Goal: Task Accomplishment & Management: Manage account settings

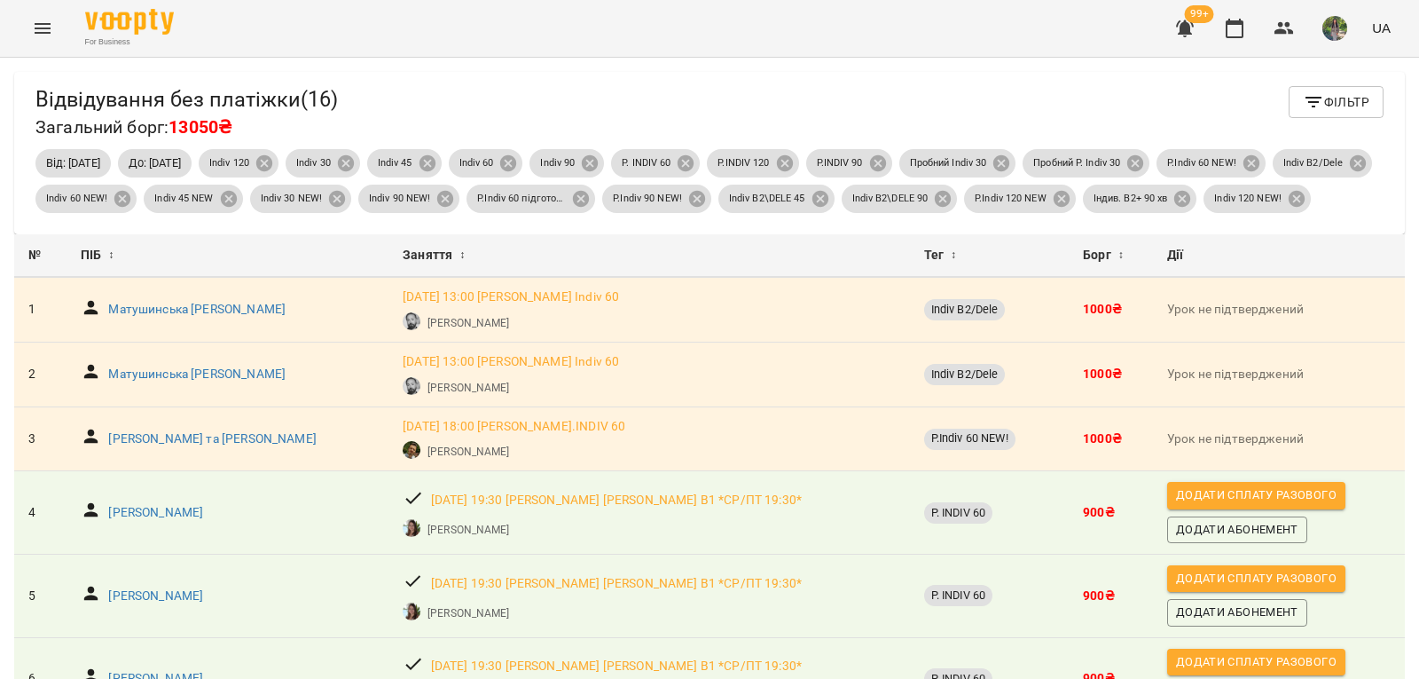
click at [1349, 98] on span "Фільтр" at bounding box center [1336, 101] width 67 height 21
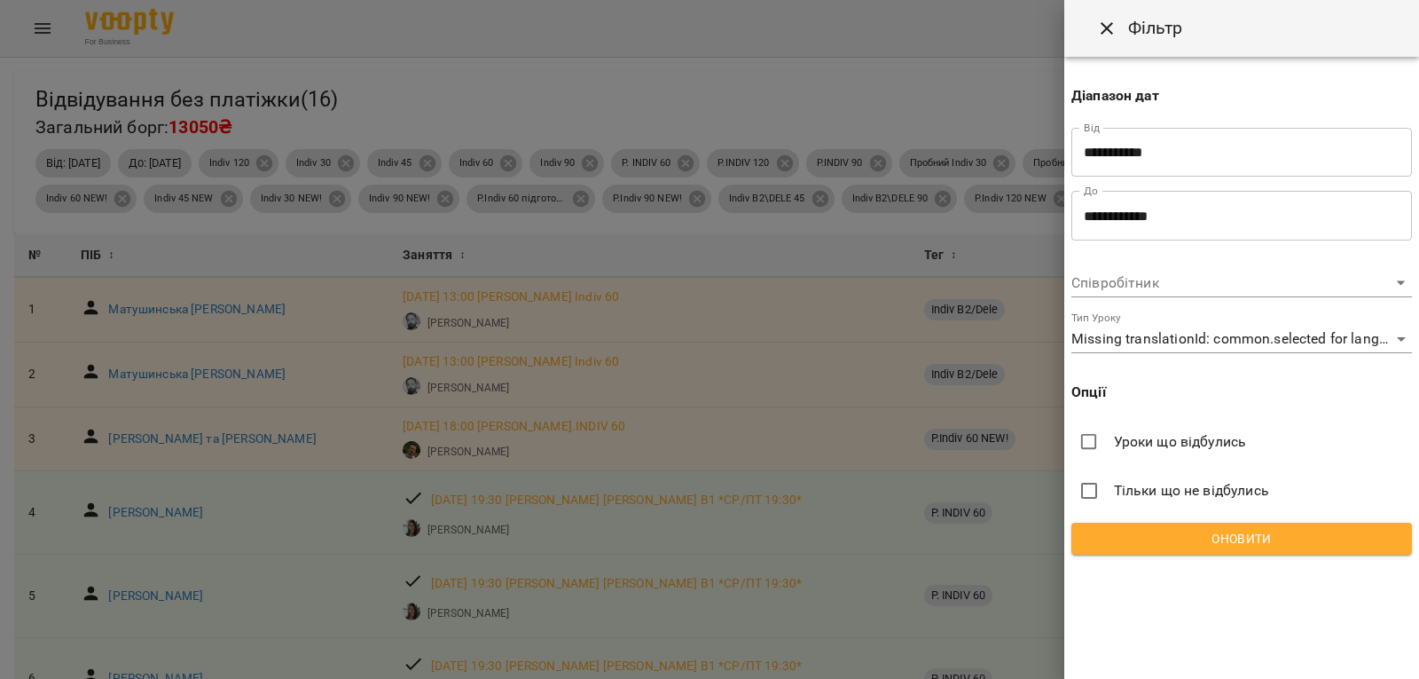
click at [1354, 546] on span "Оновити" at bounding box center [1242, 538] width 312 height 21
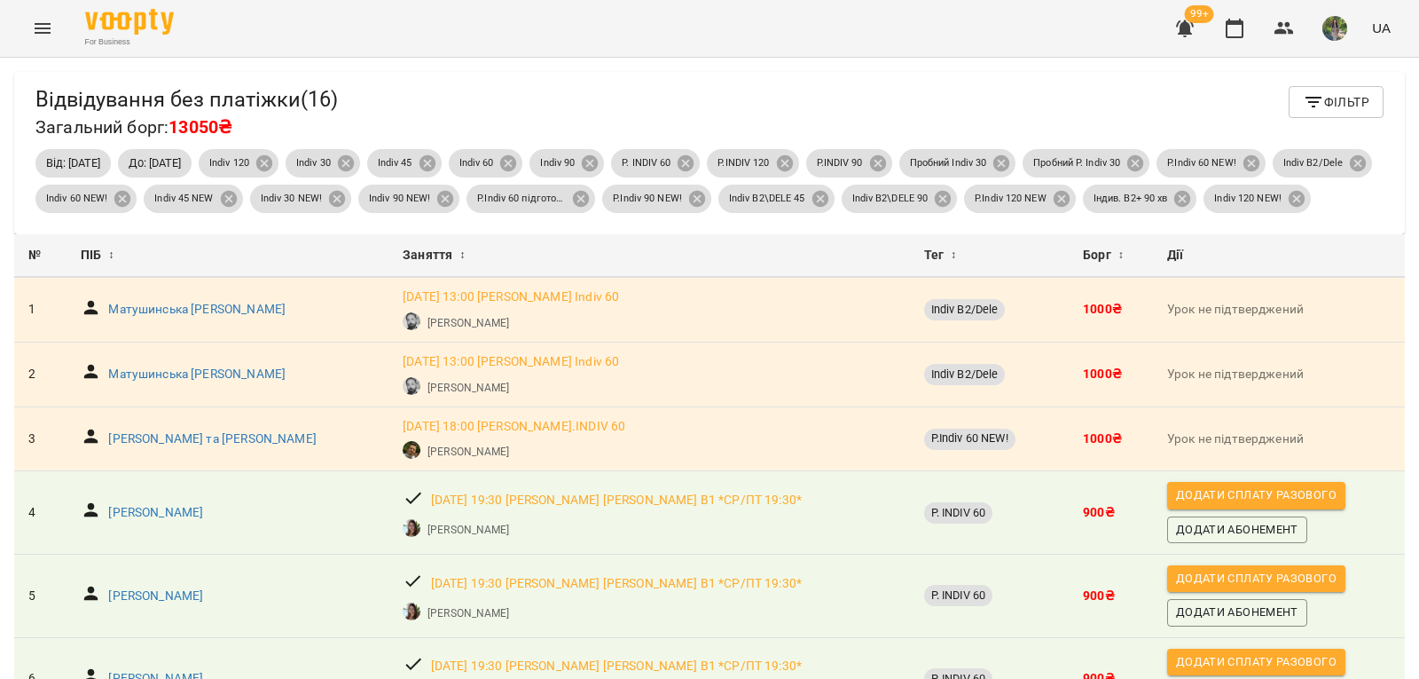
click at [1320, 101] on span "Фільтр" at bounding box center [1336, 101] width 67 height 21
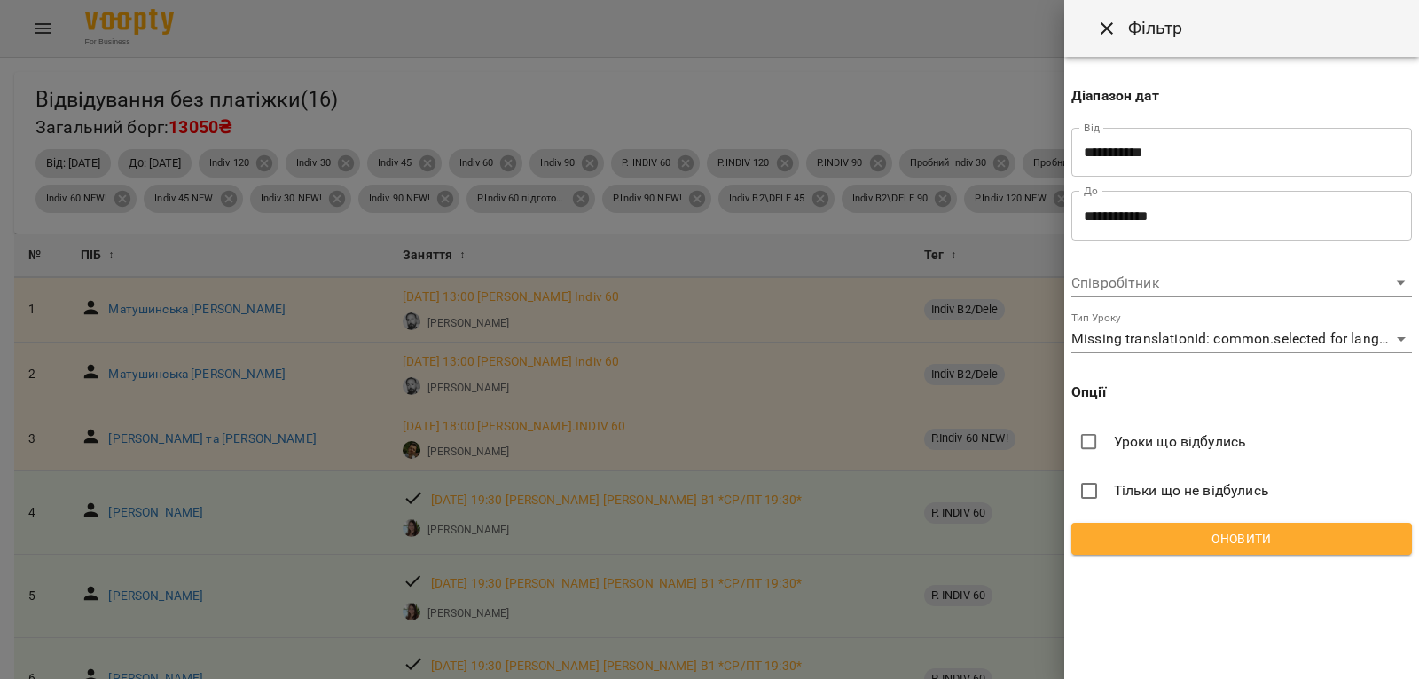
click at [1277, 538] on span "Оновити" at bounding box center [1242, 538] width 312 height 21
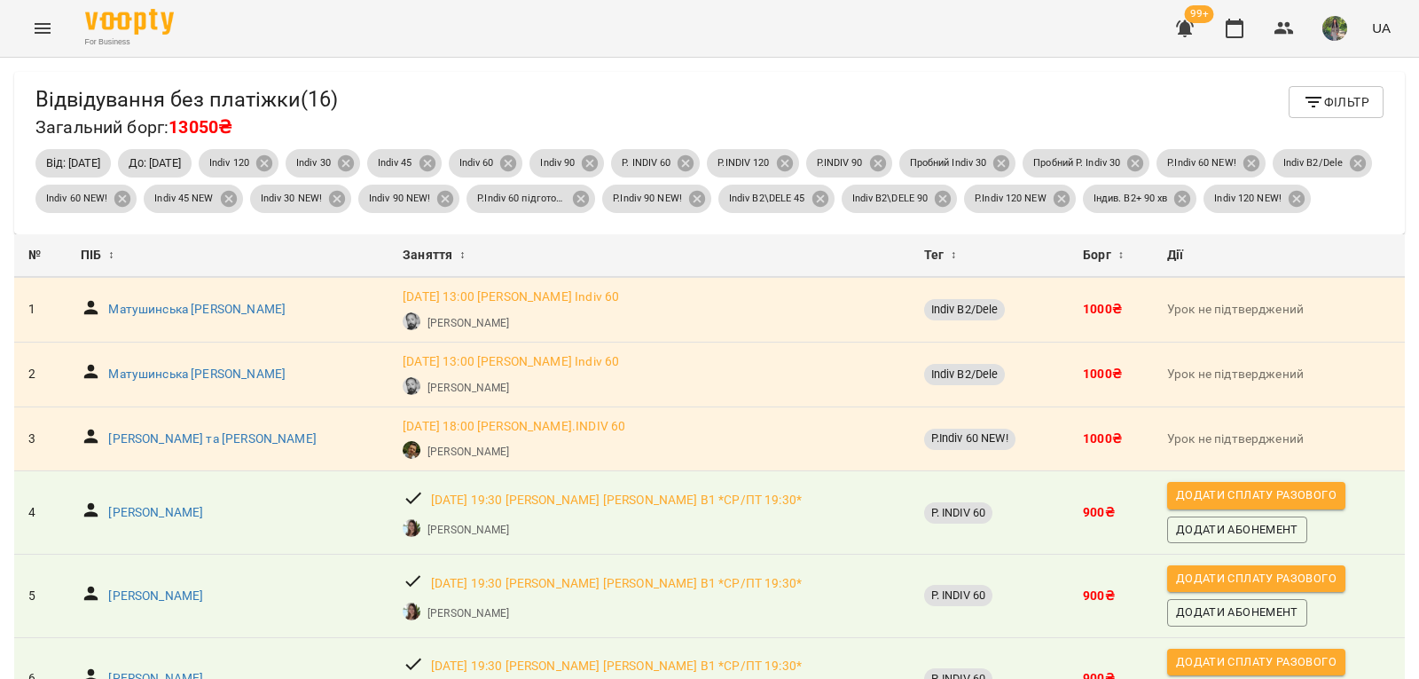
click at [1319, 108] on span "Фільтр" at bounding box center [1336, 101] width 67 height 21
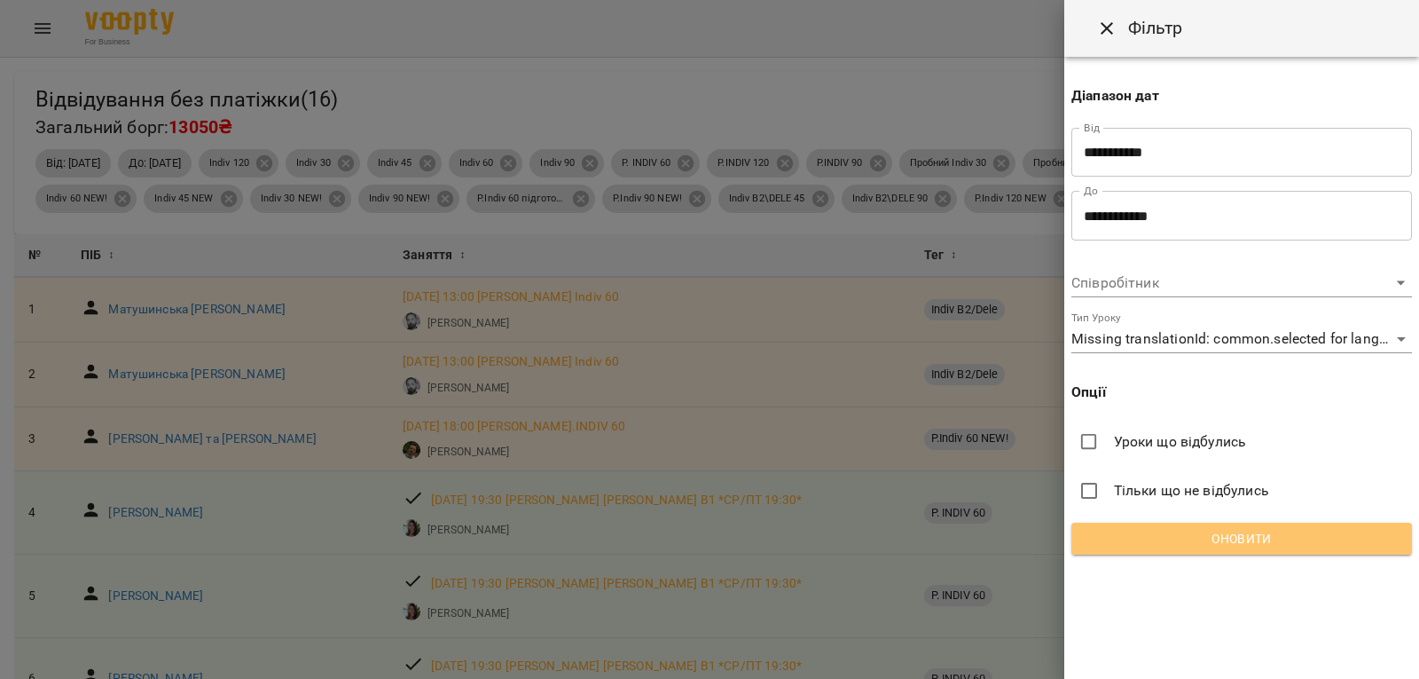
click at [1300, 544] on span "Оновити" at bounding box center [1242, 538] width 312 height 21
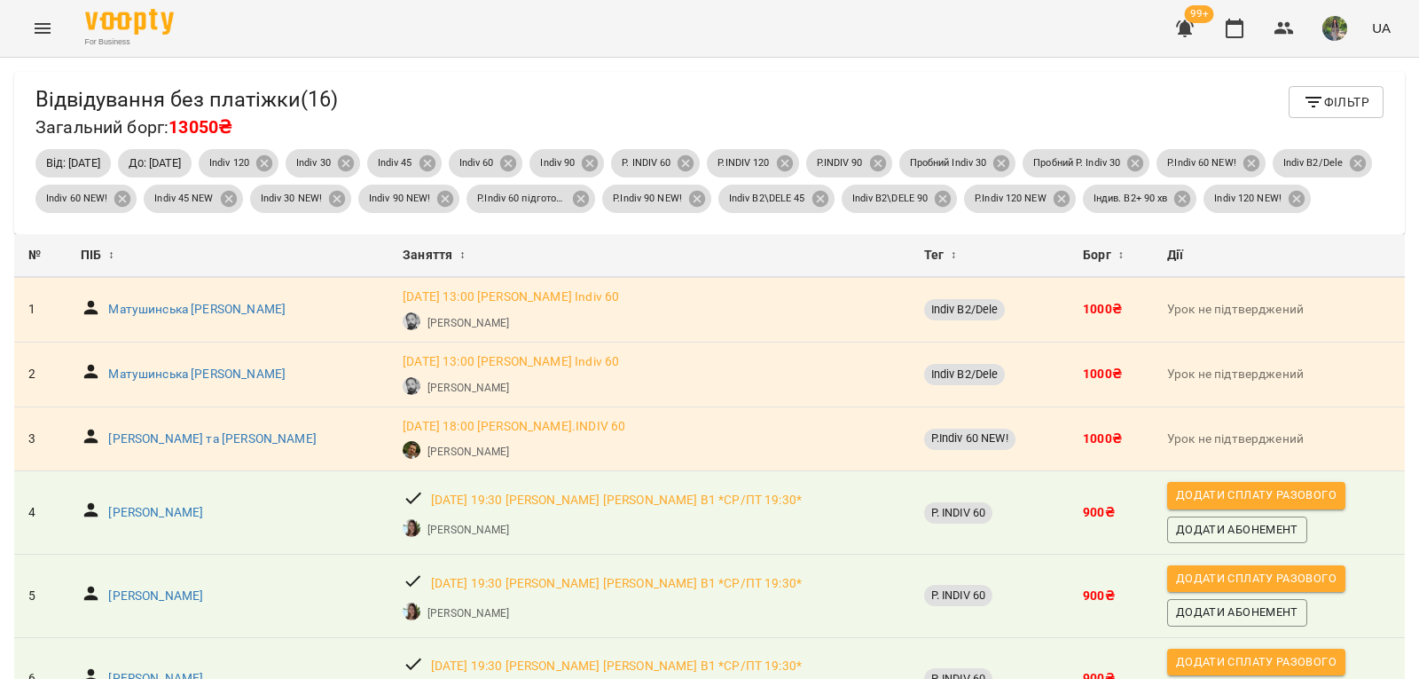
click at [905, 104] on div "Відвідування без платіжки ( 16 ) Загальний борг: 13050₴ Фільтр" at bounding box center [709, 114] width 1348 height 56
click at [718, 107] on div "Відвідування без платіжки ( 16 ) Загальний борг: 13050₴ Фільтр" at bounding box center [709, 114] width 1348 height 56
click at [1329, 97] on span "Фільтр" at bounding box center [1336, 101] width 67 height 21
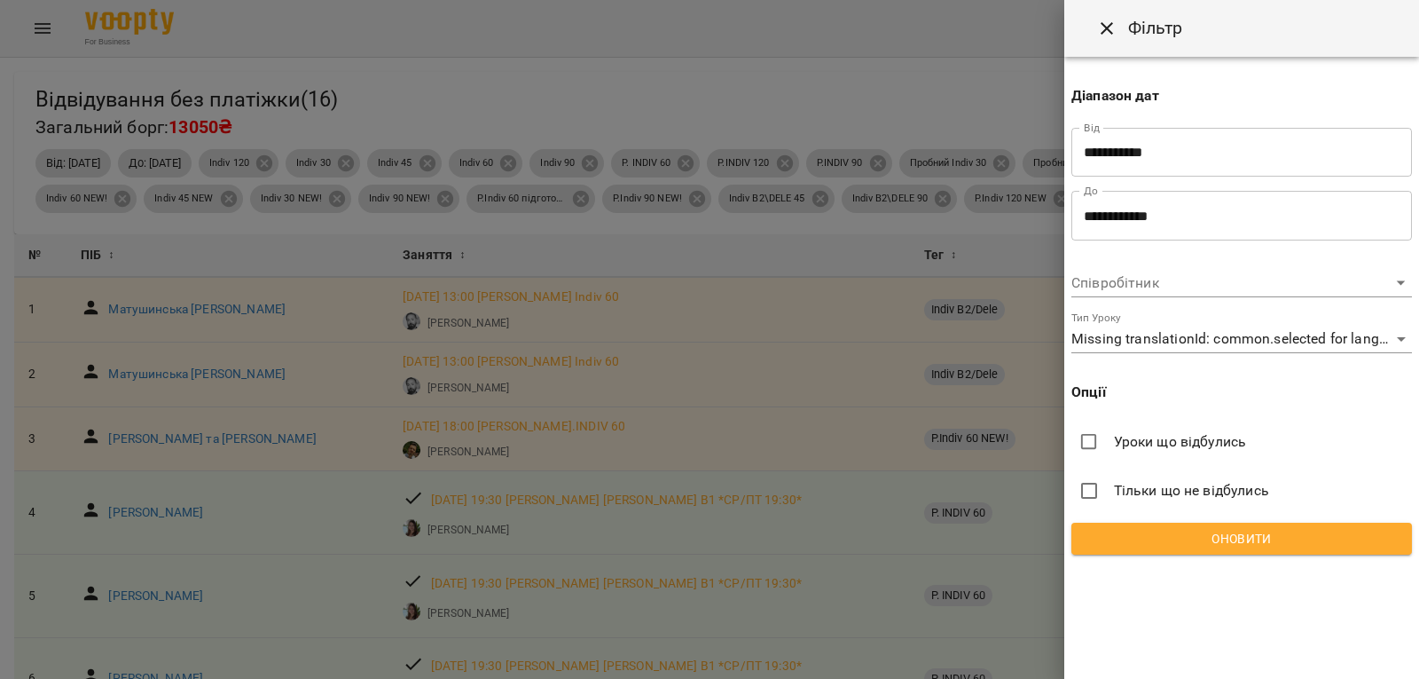
click at [1302, 552] on button "Оновити" at bounding box center [1242, 538] width 341 height 32
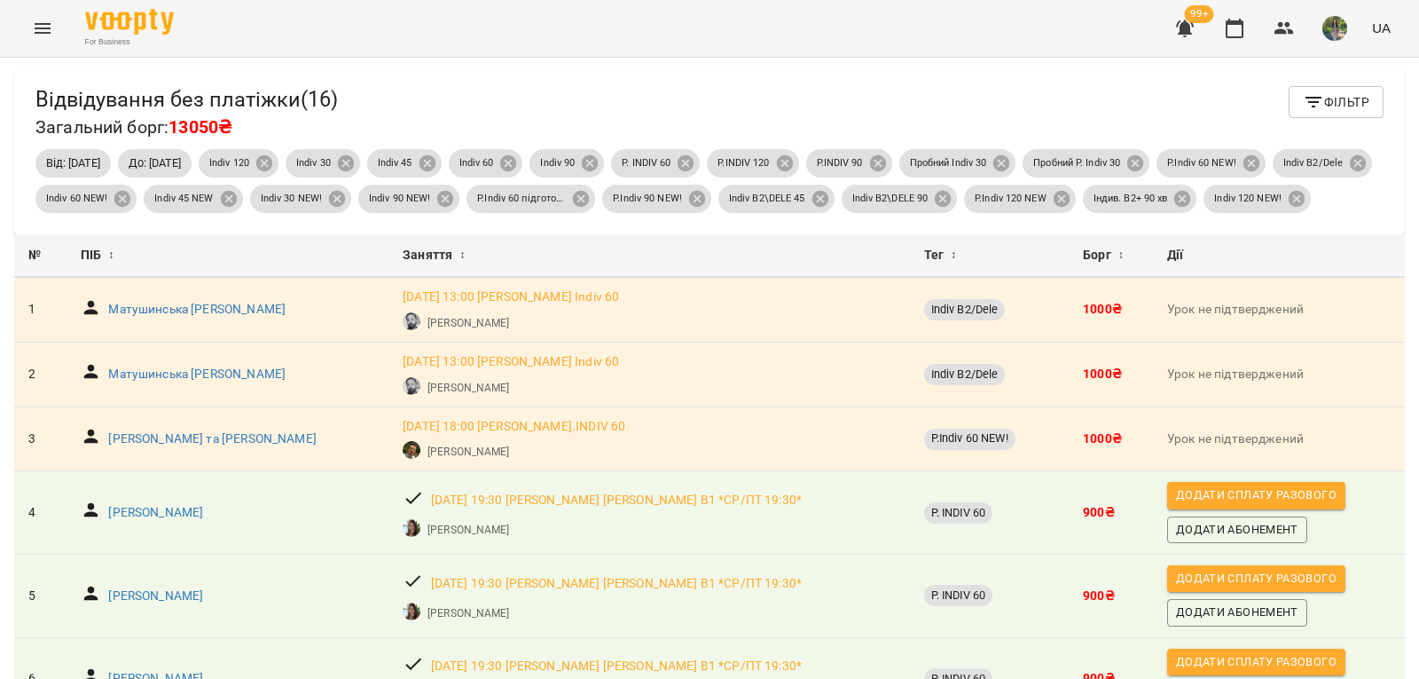
click at [1338, 96] on span "Фільтр" at bounding box center [1336, 101] width 67 height 21
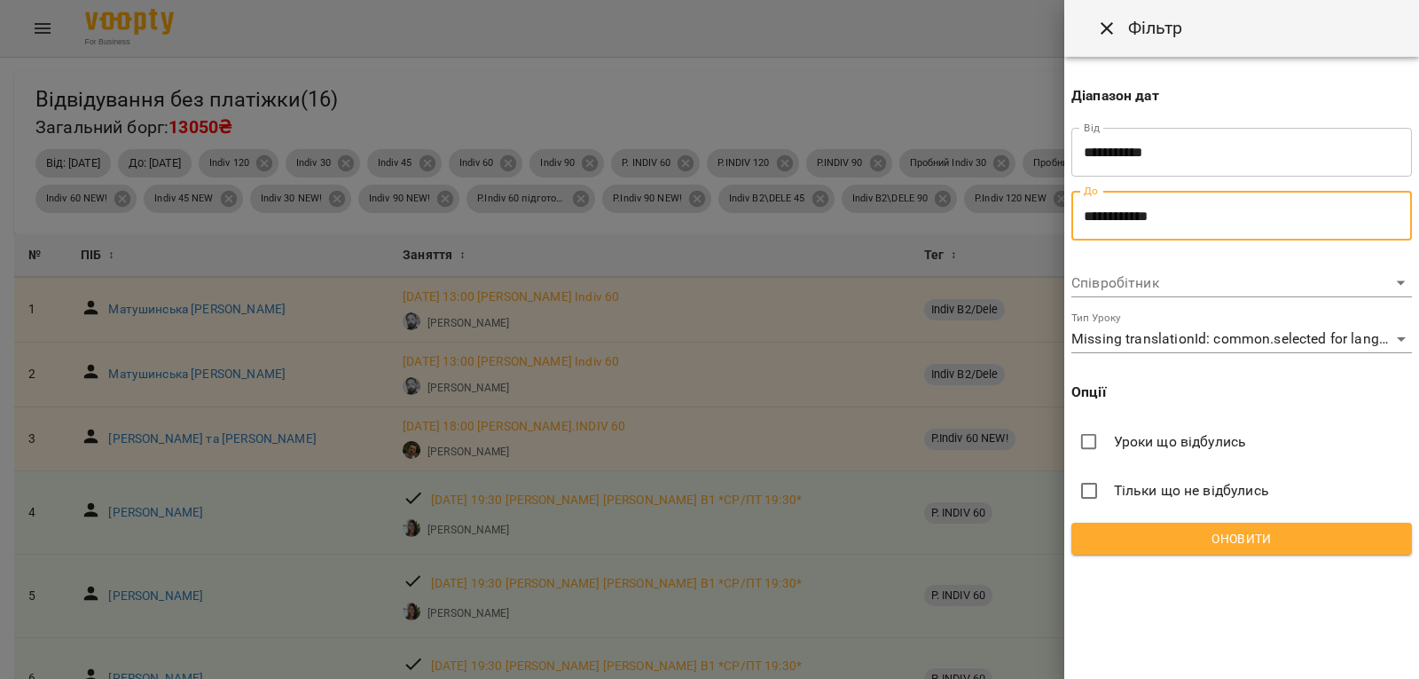
click at [1215, 215] on input "**********" at bounding box center [1242, 216] width 341 height 50
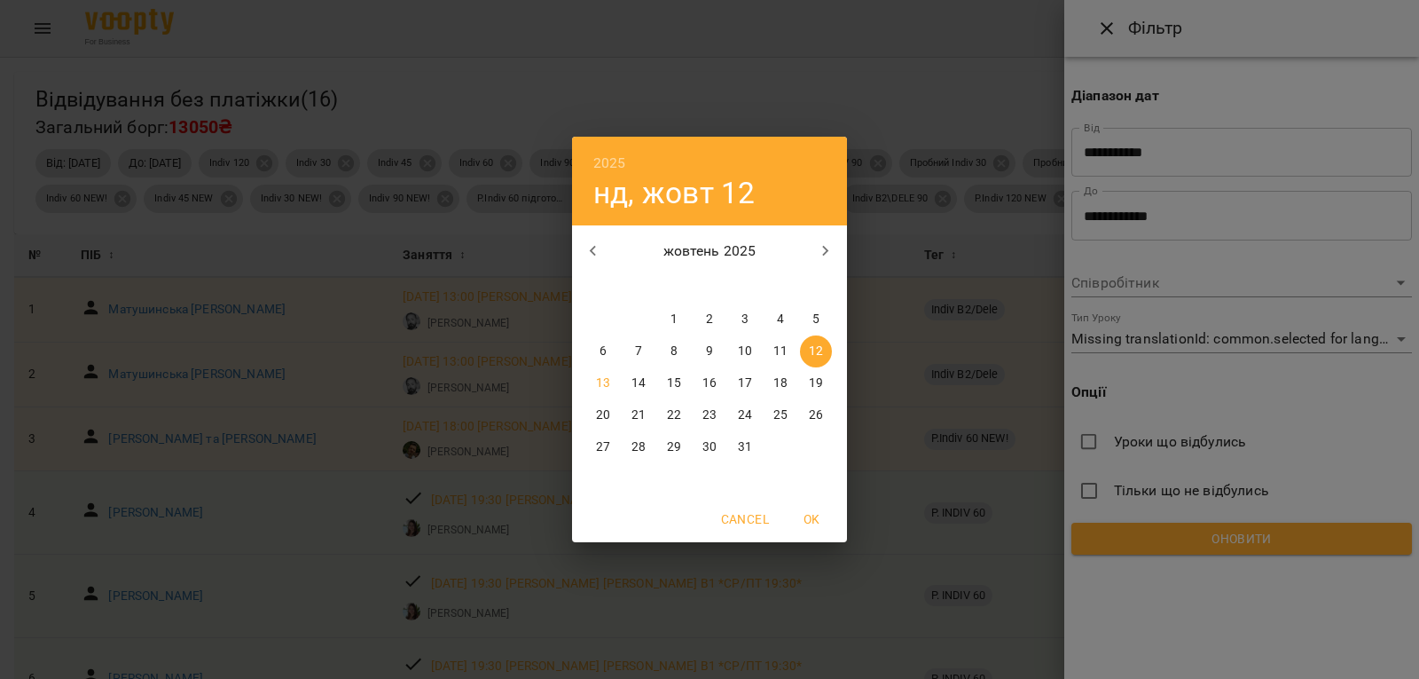
click at [594, 383] on span "13" at bounding box center [603, 383] width 32 height 18
type input "**********"
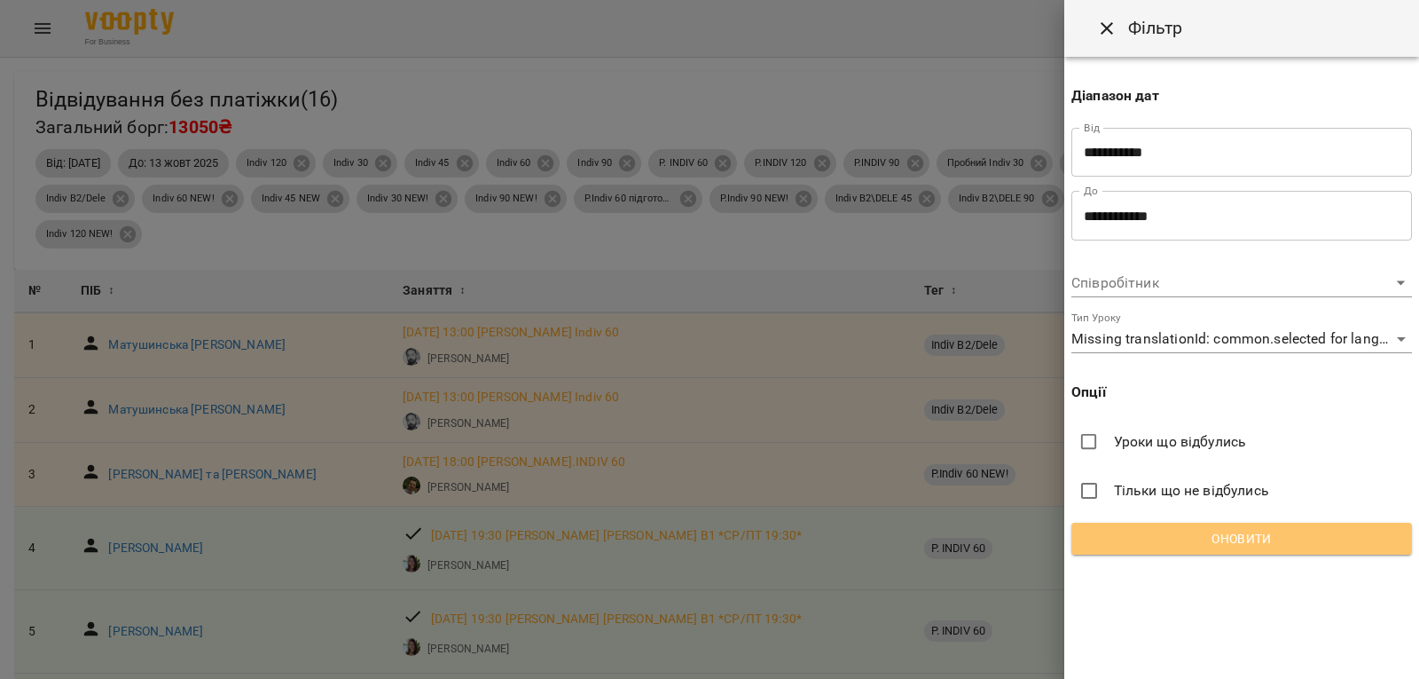
click at [1342, 544] on span "Оновити" at bounding box center [1242, 538] width 312 height 21
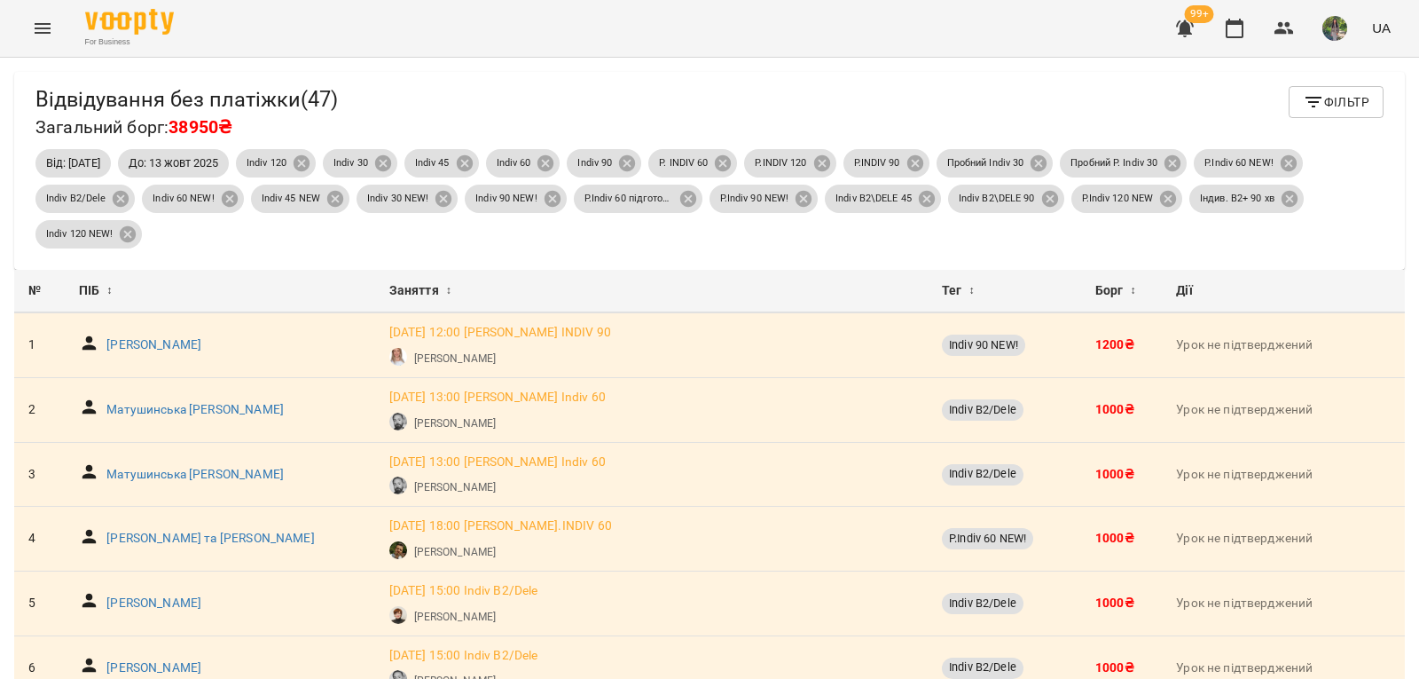
click at [1323, 109] on span "Фільтр" at bounding box center [1336, 101] width 67 height 21
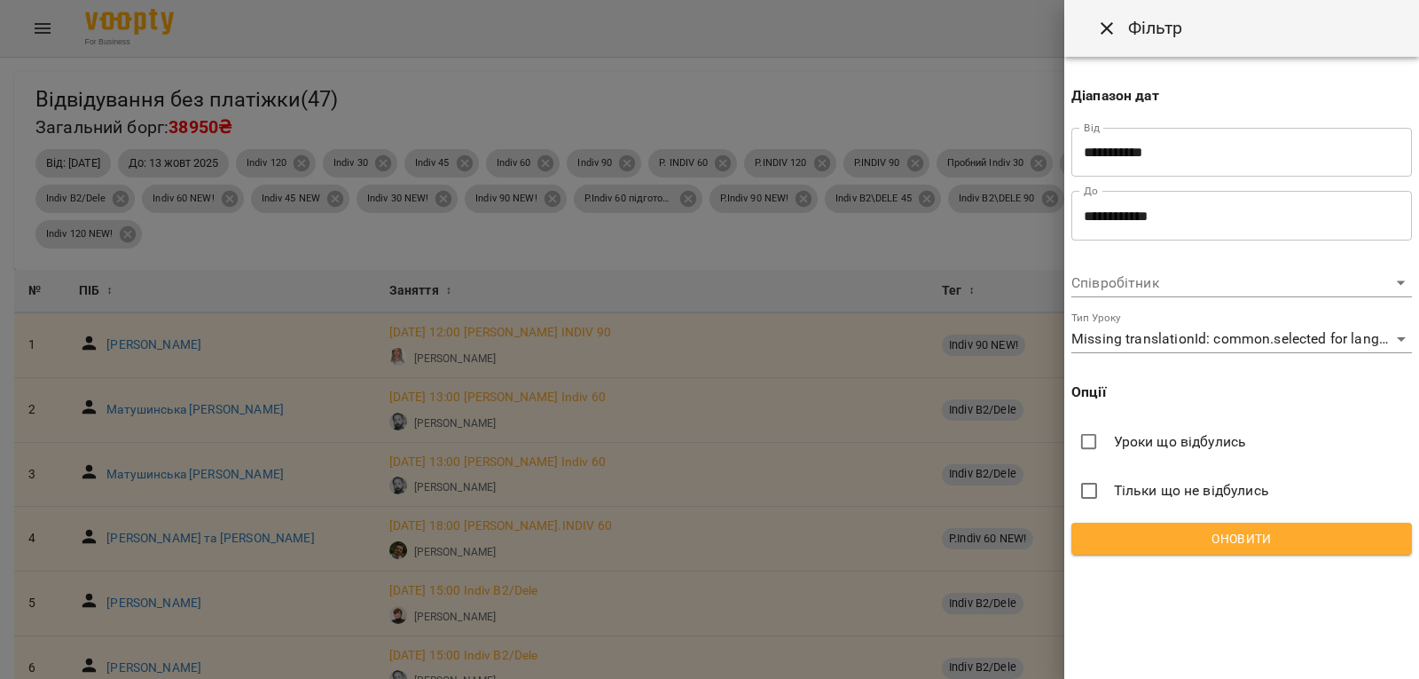
click at [1327, 531] on span "Оновити" at bounding box center [1242, 538] width 312 height 21
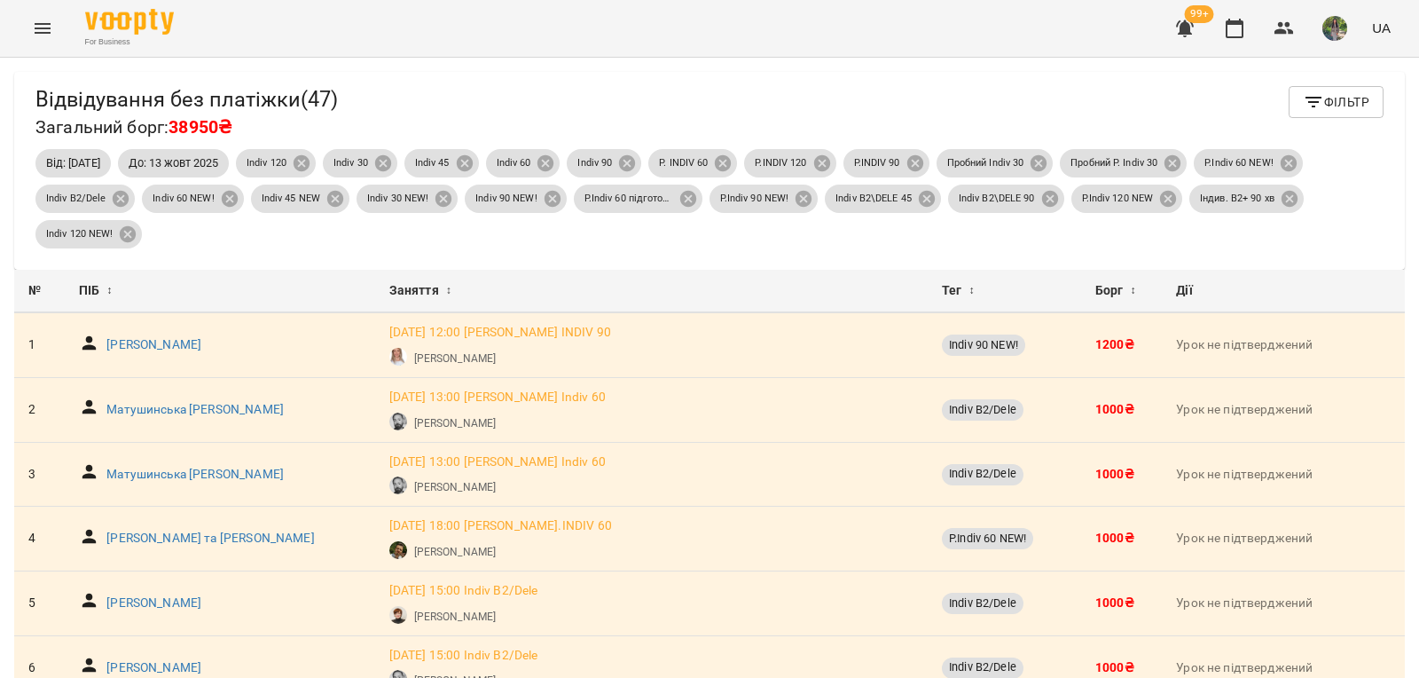
click at [1349, 97] on span "Фільтр" at bounding box center [1336, 101] width 67 height 21
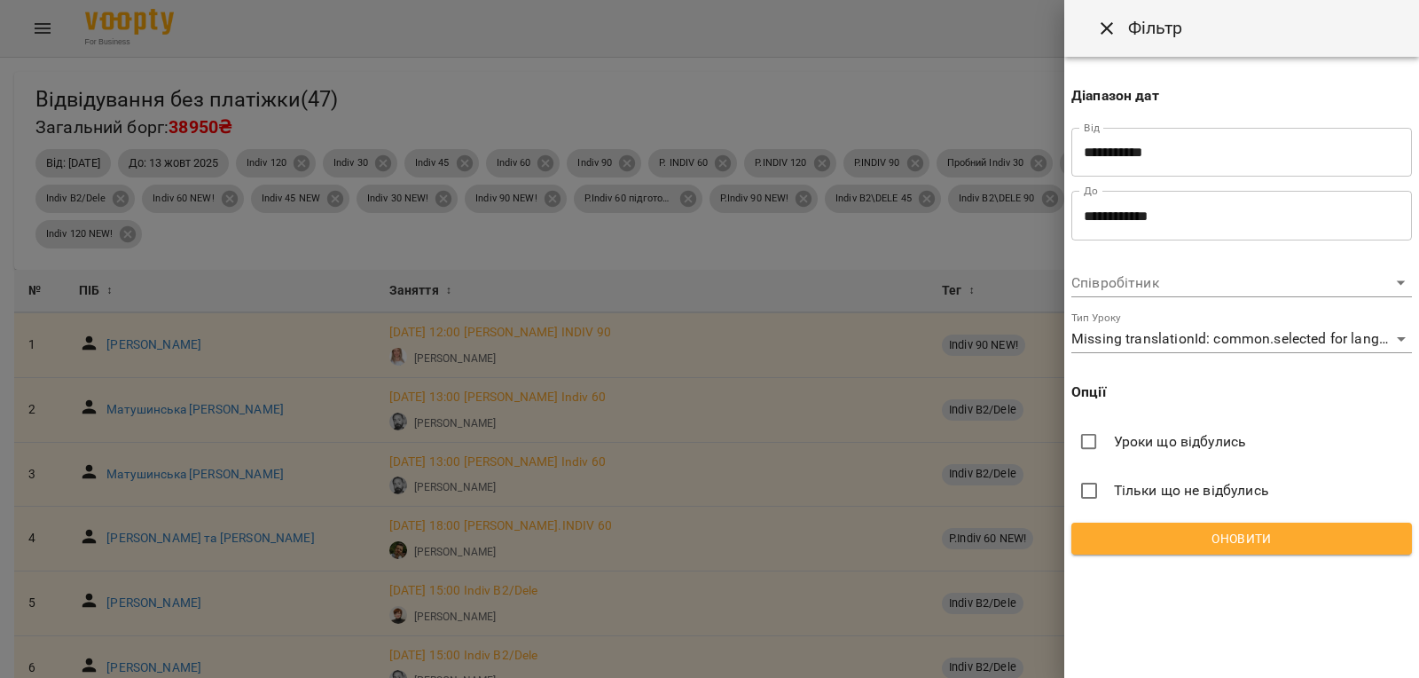
click at [1306, 551] on button "Оновити" at bounding box center [1242, 538] width 341 height 32
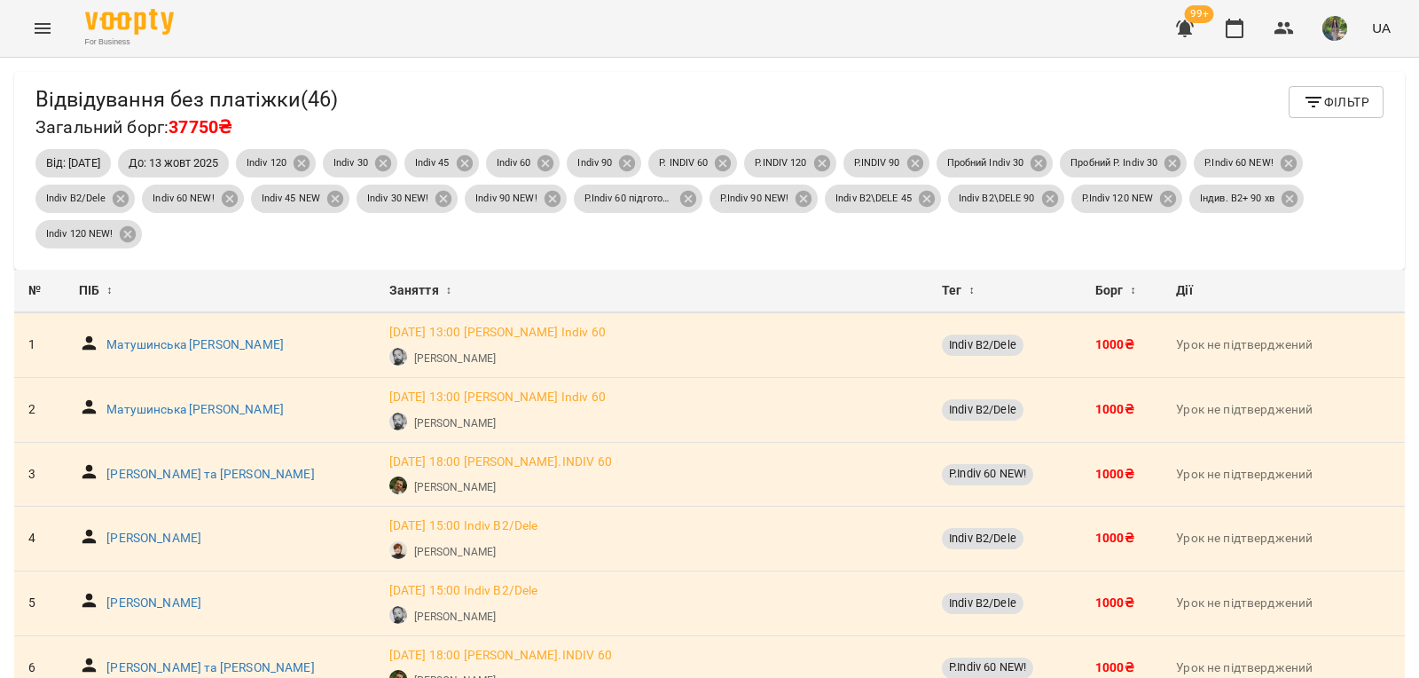
click at [1333, 90] on button "Фільтр" at bounding box center [1336, 102] width 95 height 32
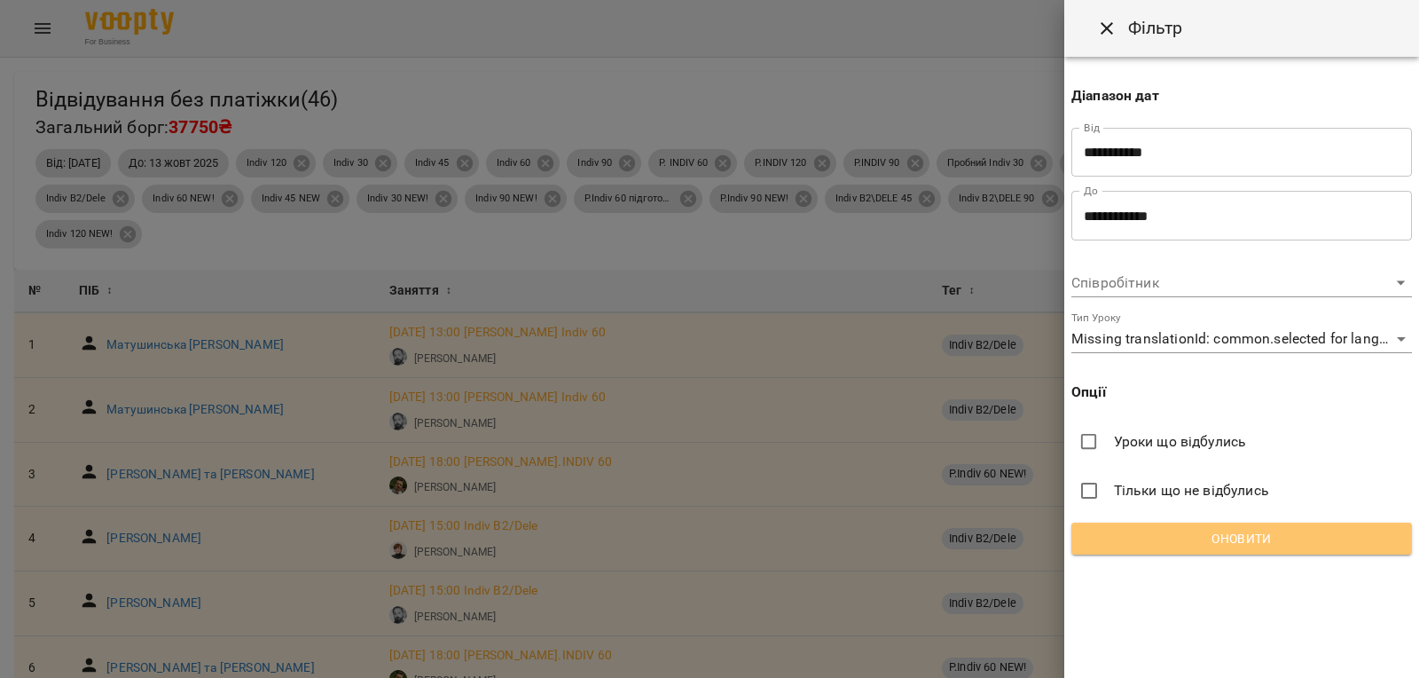
click at [1260, 550] on button "Оновити" at bounding box center [1242, 538] width 341 height 32
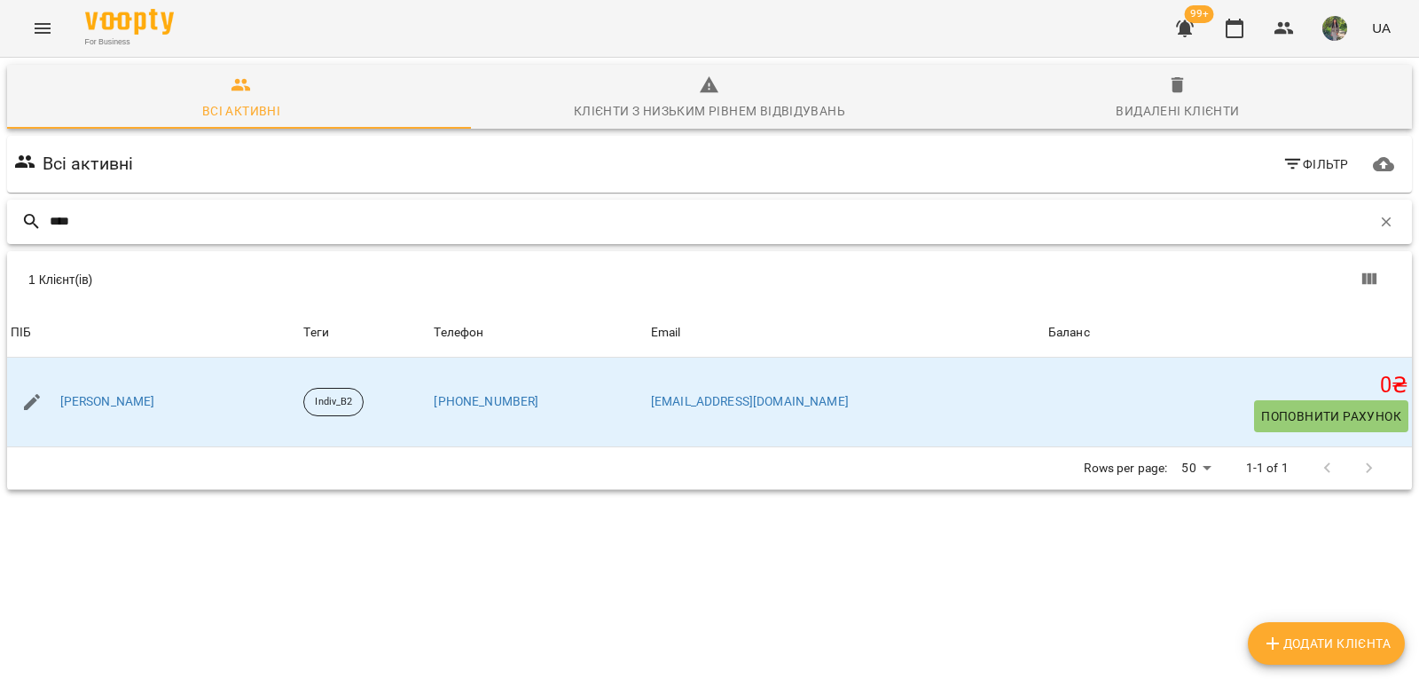
click at [99, 225] on input "****" at bounding box center [711, 221] width 1322 height 29
type input "*"
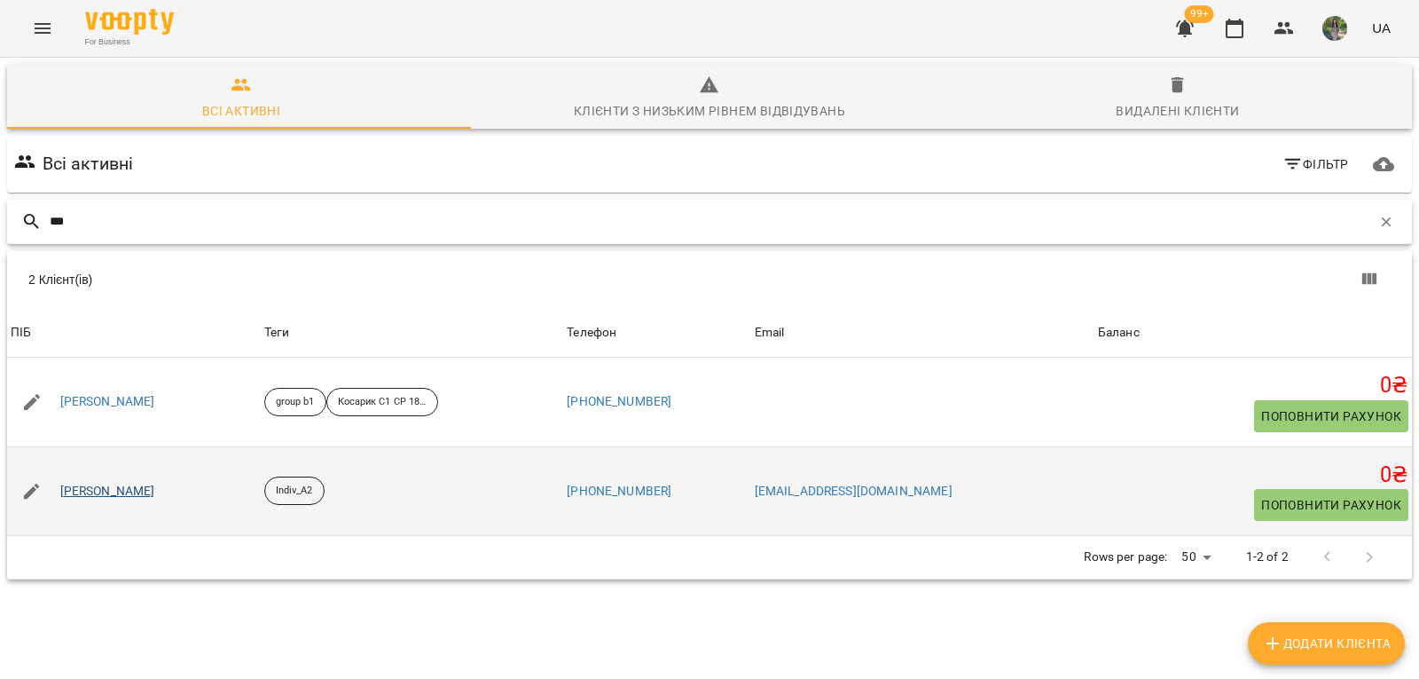
type input "***"
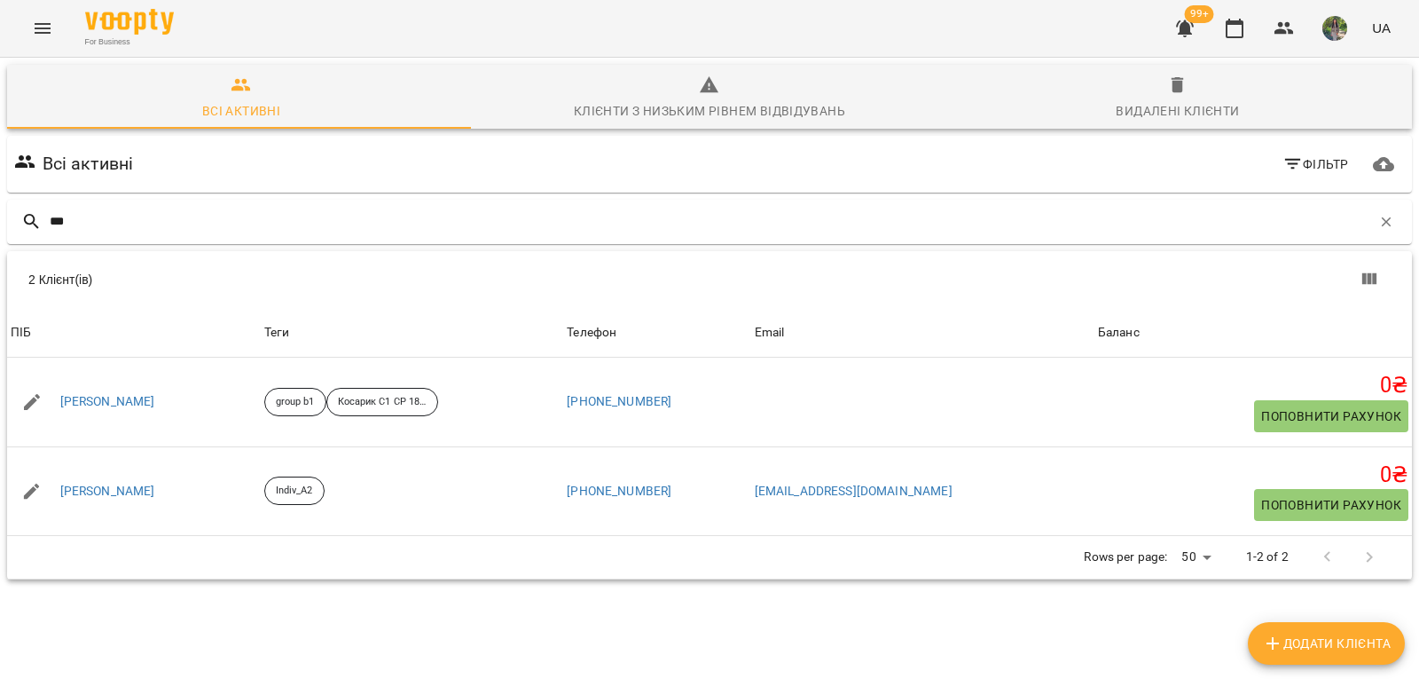
click at [261, 320] on th "ПІБ" at bounding box center [134, 333] width 254 height 50
drag, startPoint x: 98, startPoint y: 207, endPoint x: 0, endPoint y: 223, distance: 99.7
click at [0, 223] on div "Всі активні Клієнти з низьким рівнем відвідувань Видалені клієнти Всі активні Ф…" at bounding box center [709, 384] width 1426 height 660
type input "*"
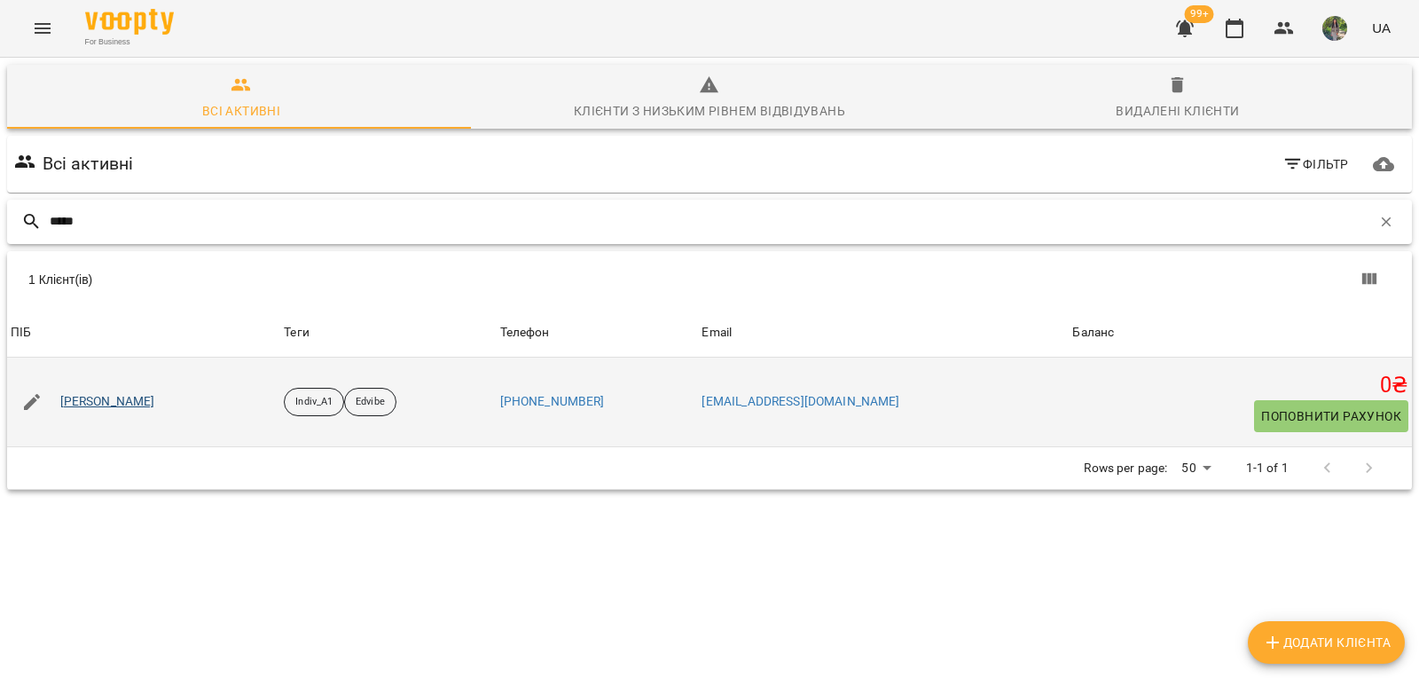
type input "*****"
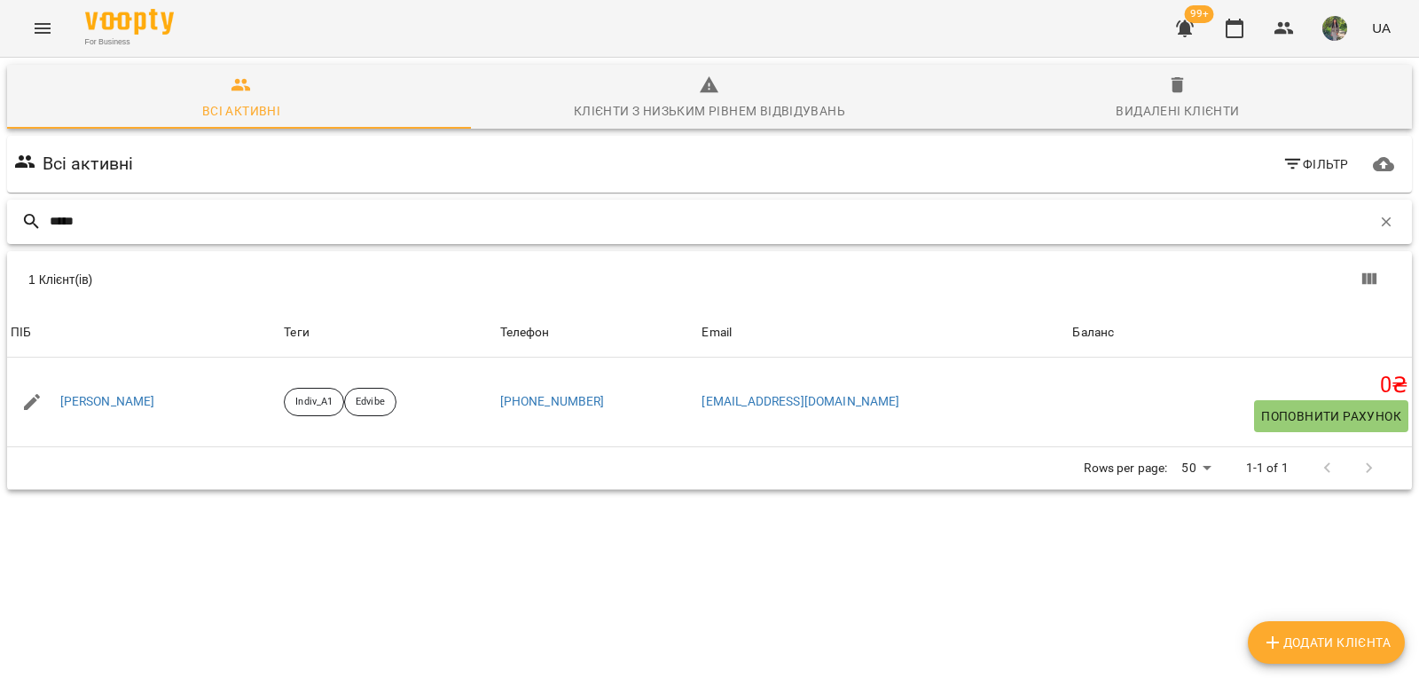
drag, startPoint x: 122, startPoint y: 221, endPoint x: 0, endPoint y: 205, distance: 123.4
click at [0, 205] on div "Всі активні Клієнти з низьким рівнем відвідувань Видалені клієнти Всі активні Ф…" at bounding box center [709, 339] width 1426 height 570
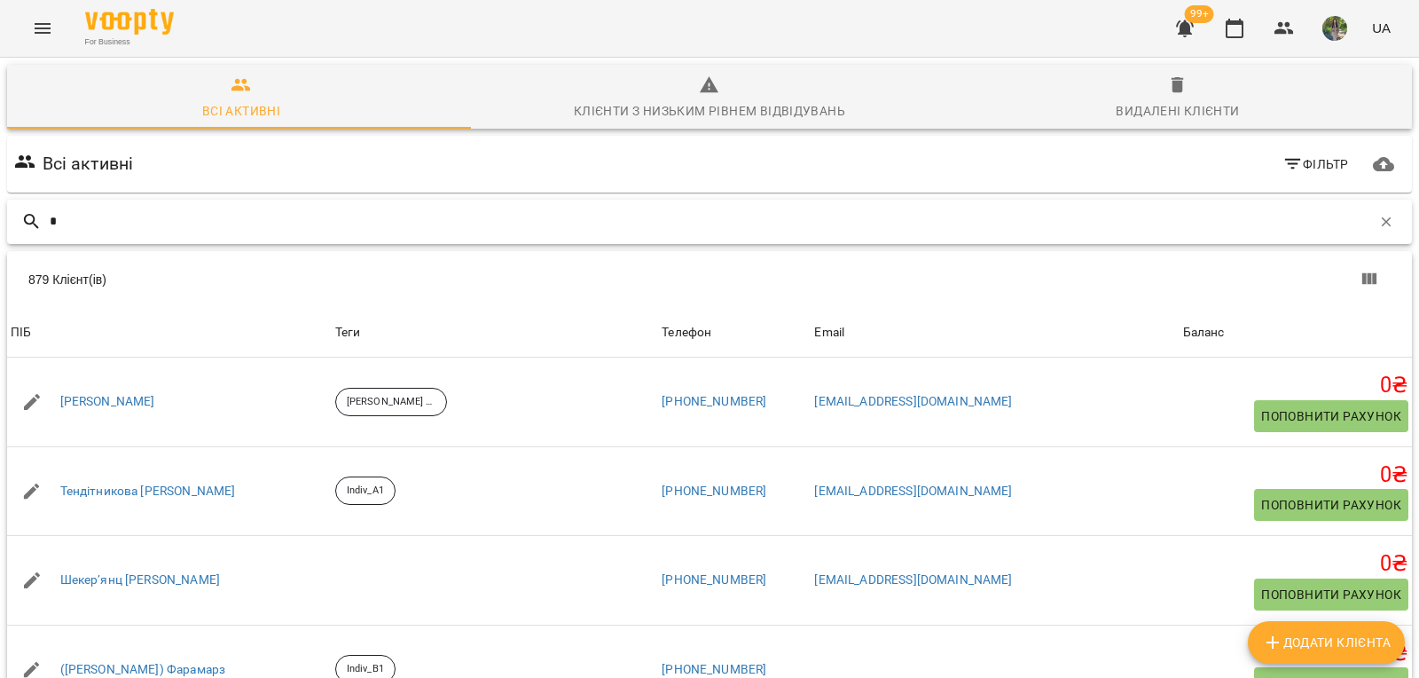
type input "*"
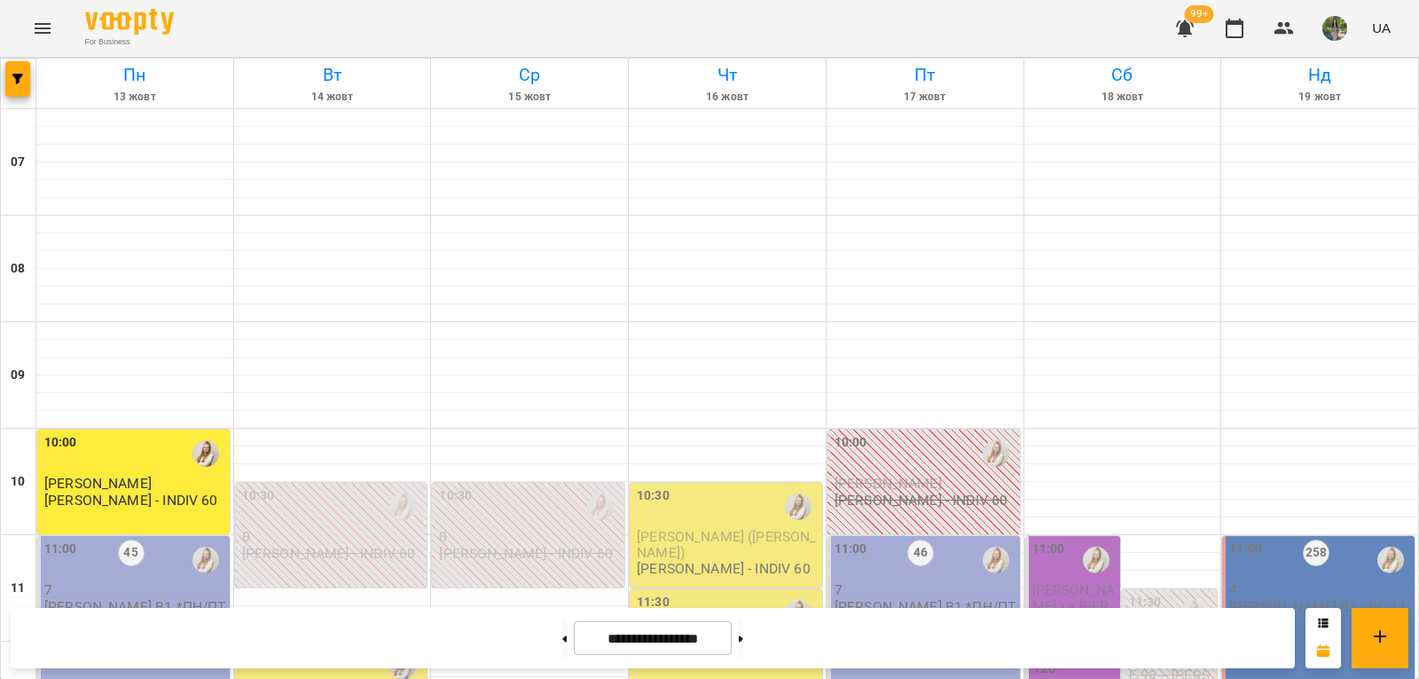
click at [1188, 34] on icon "button" at bounding box center [1185, 28] width 18 height 17
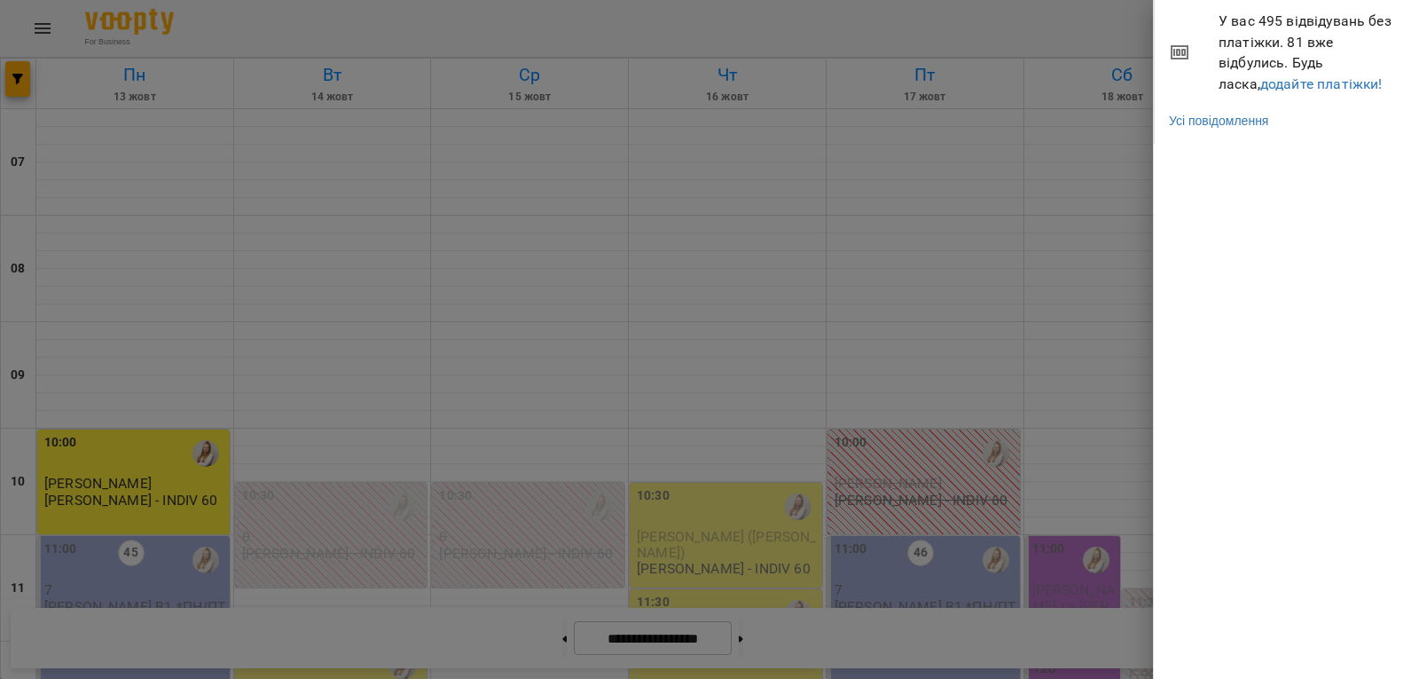
click at [885, 42] on div at bounding box center [709, 339] width 1419 height 679
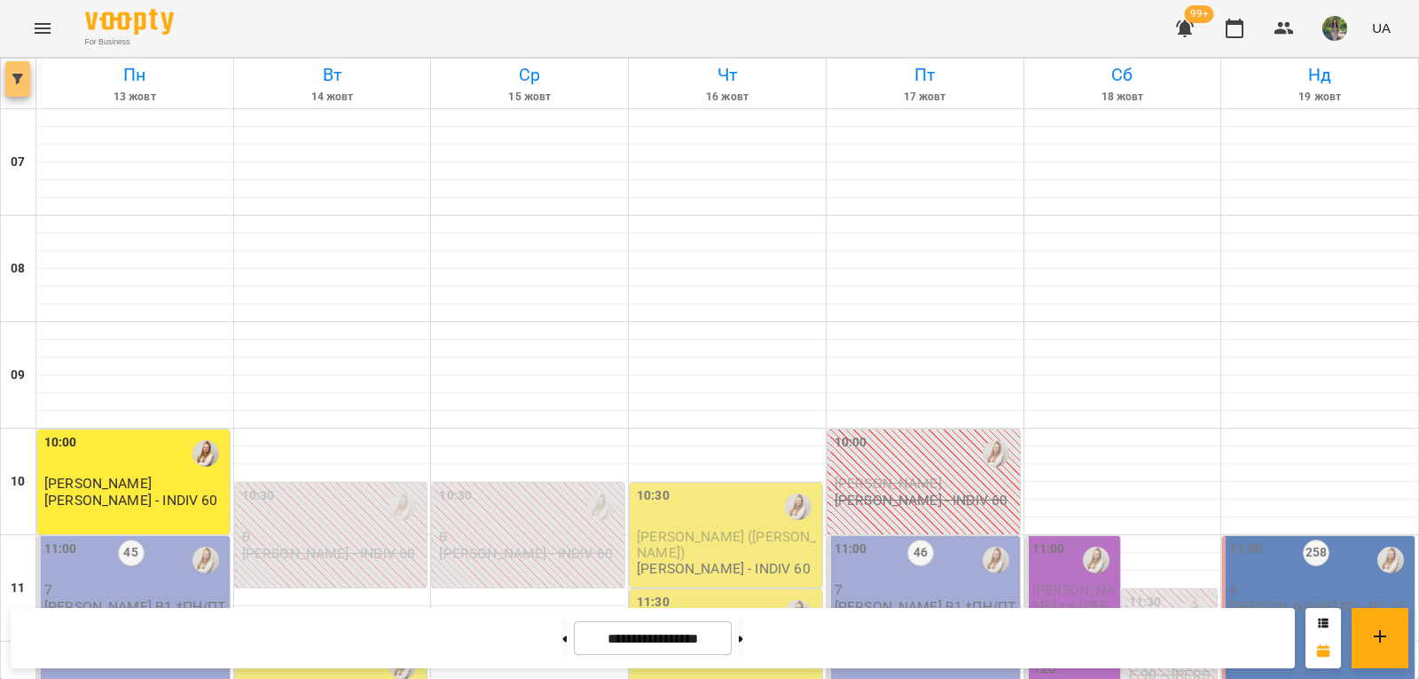
click at [19, 82] on icon "button" at bounding box center [17, 79] width 11 height 11
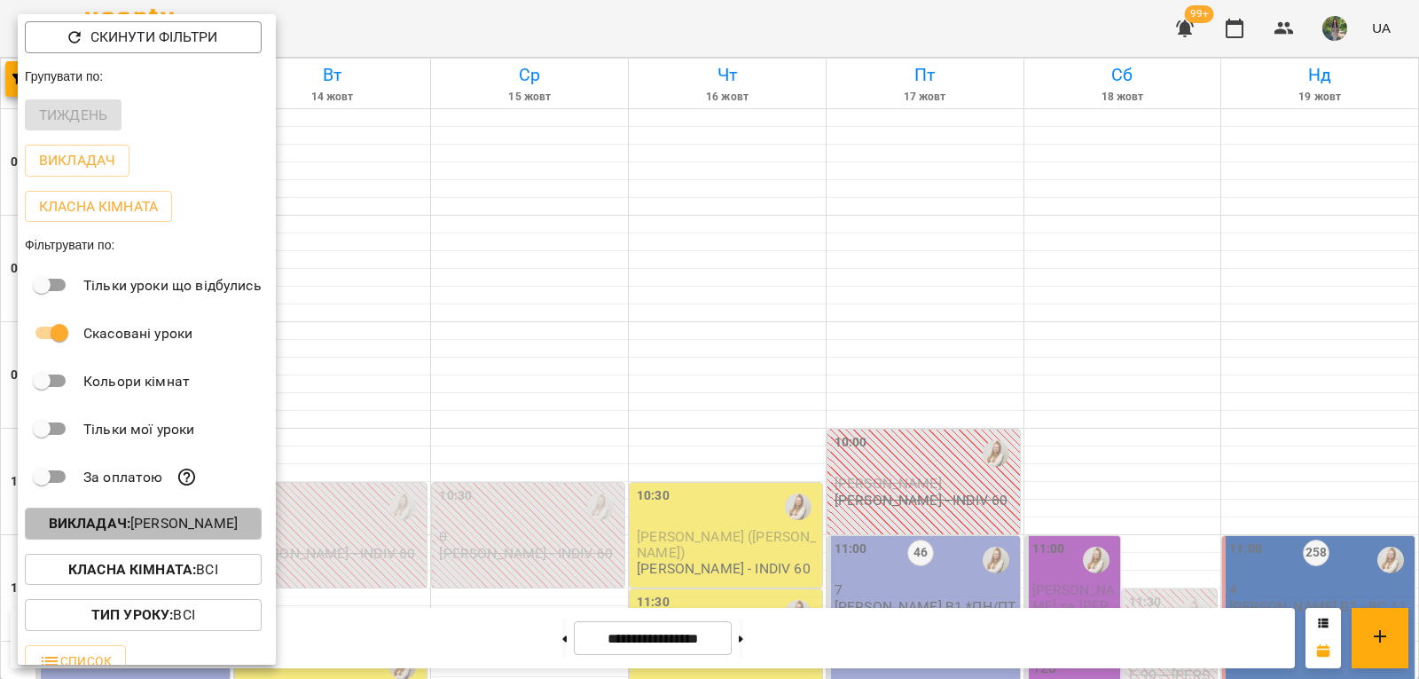
click at [210, 530] on p "Викладач : Адамович Вікторія" at bounding box center [143, 523] width 189 height 21
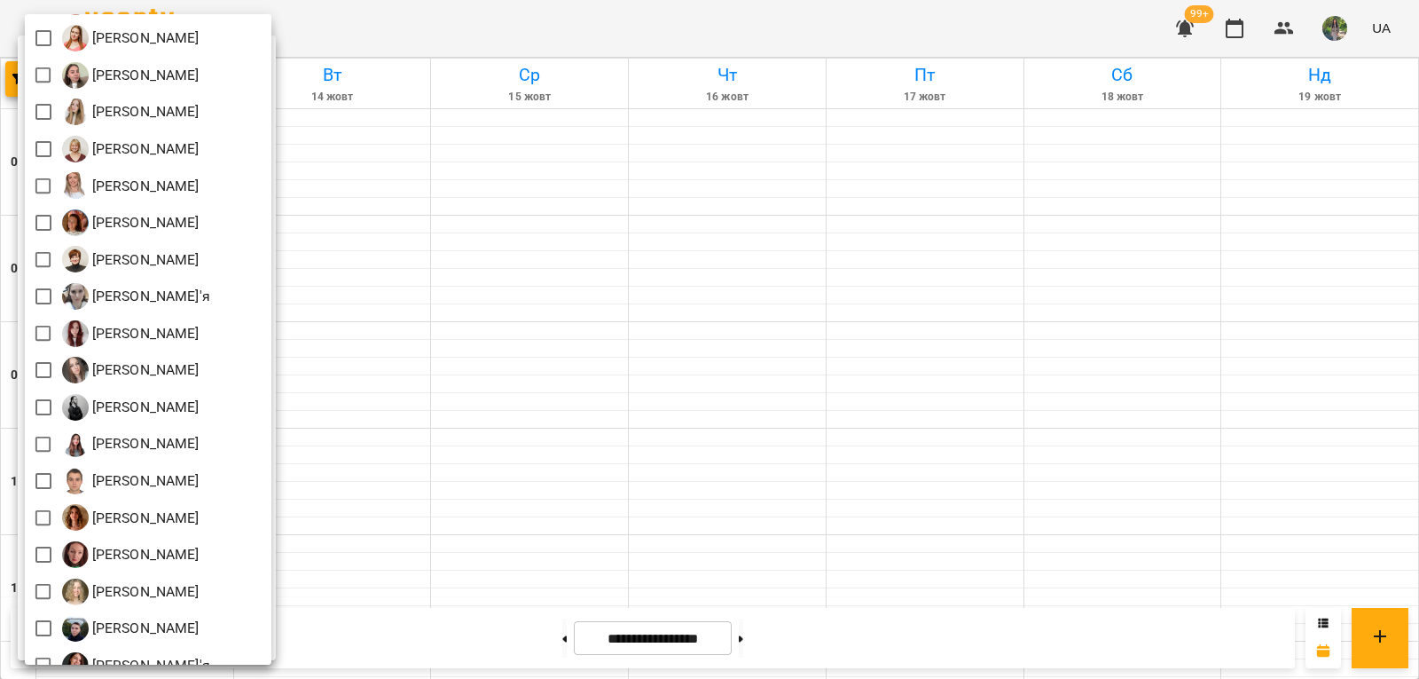
scroll to position [554, 0]
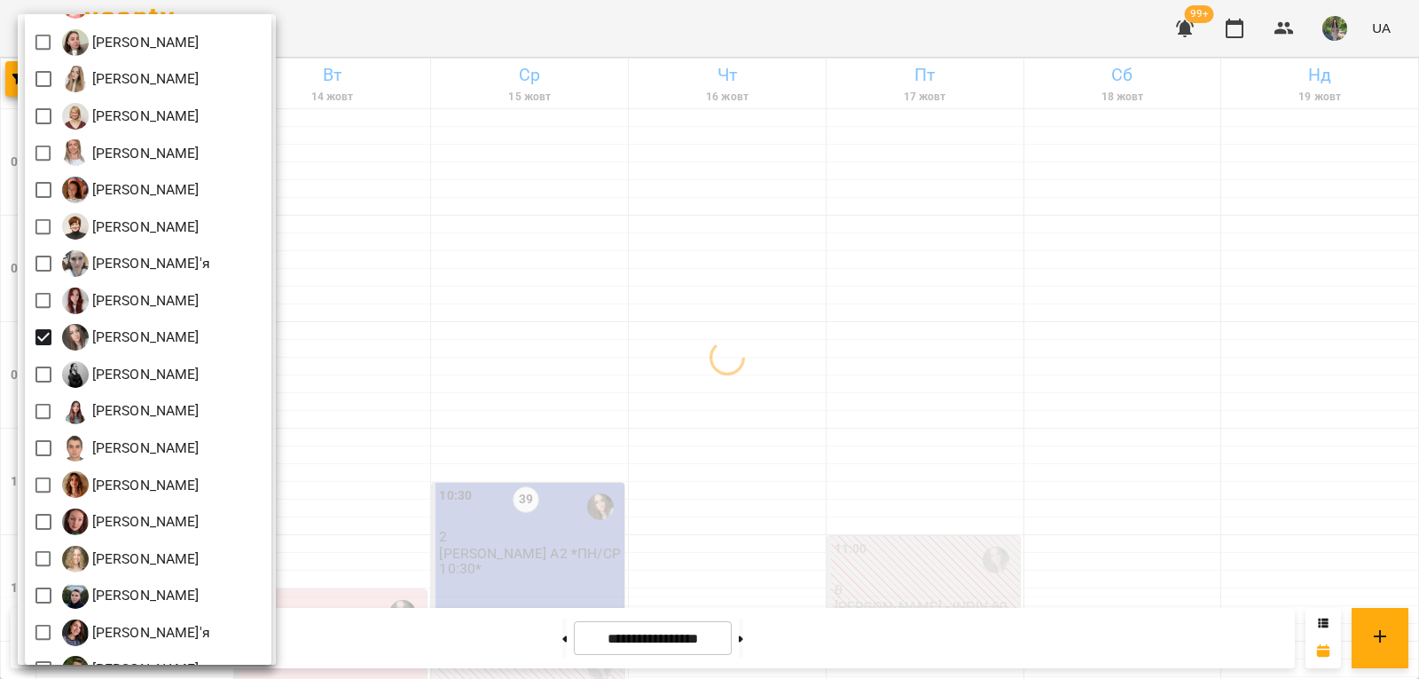
click at [682, 318] on div at bounding box center [709, 339] width 1419 height 679
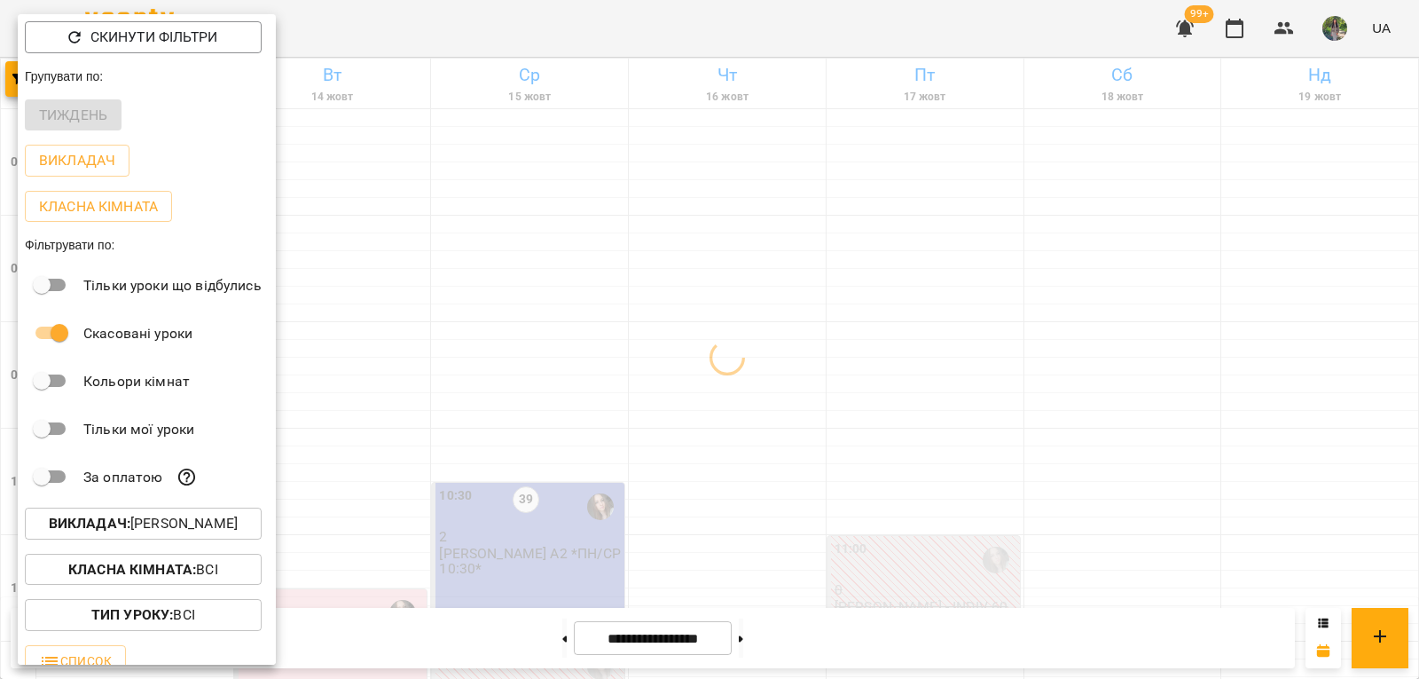
click at [717, 443] on div at bounding box center [709, 339] width 1419 height 679
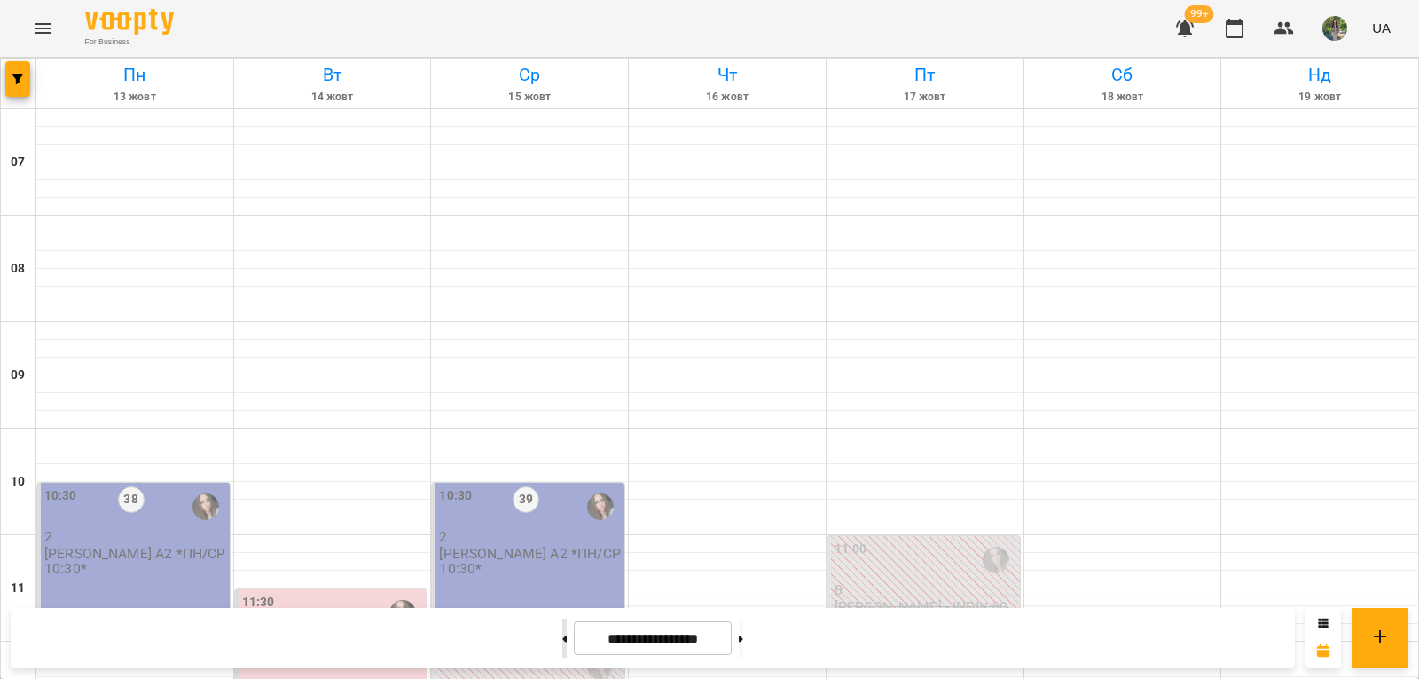
click at [562, 642] on button at bounding box center [564, 637] width 4 height 39
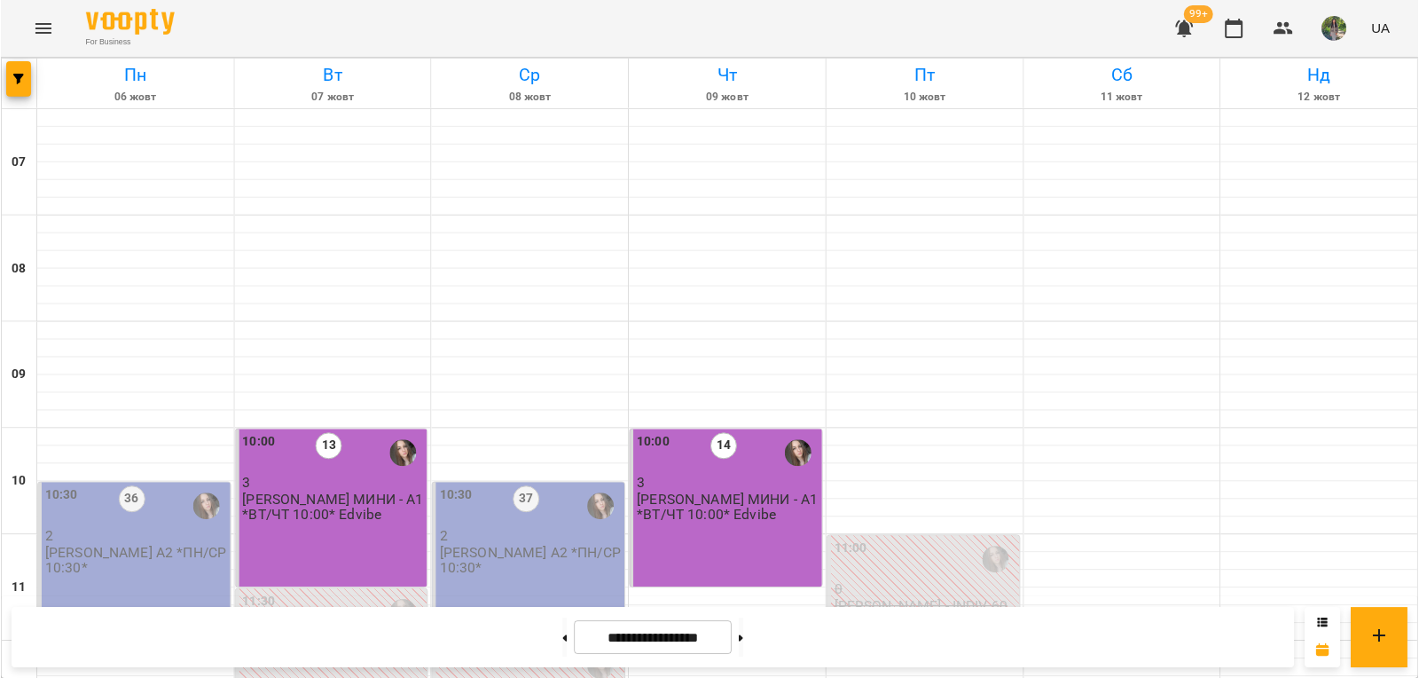
scroll to position [255, 0]
click at [562, 646] on button at bounding box center [564, 637] width 4 height 39
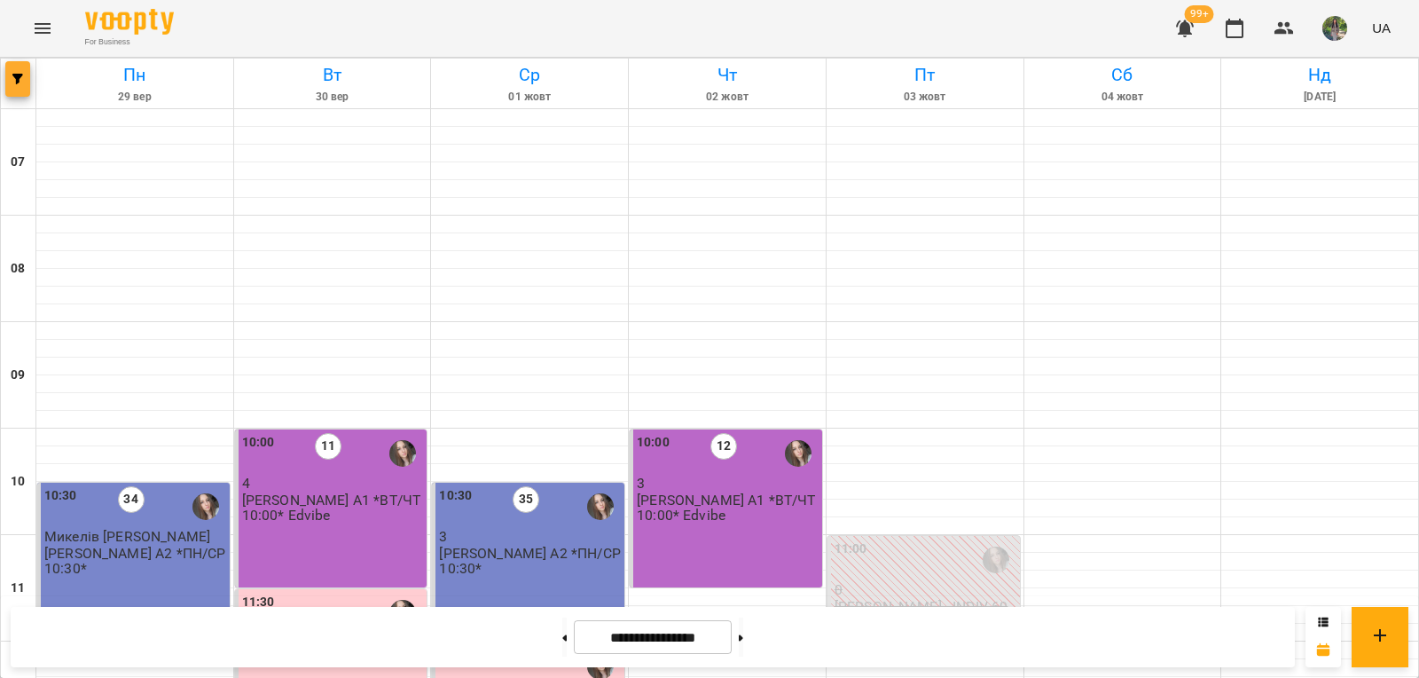
click at [12, 79] on span "button" at bounding box center [17, 79] width 25 height 11
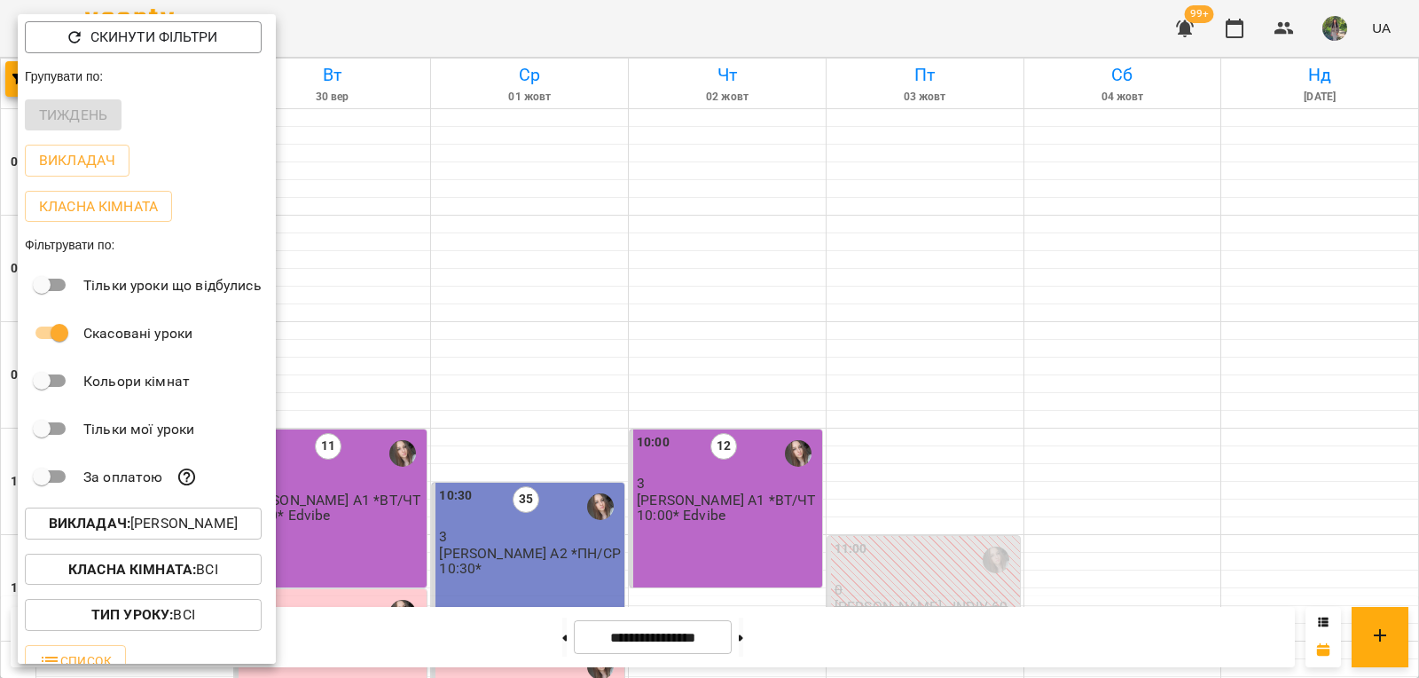
click at [181, 518] on p "Викладач : Міхайленко Юлія" at bounding box center [143, 523] width 189 height 21
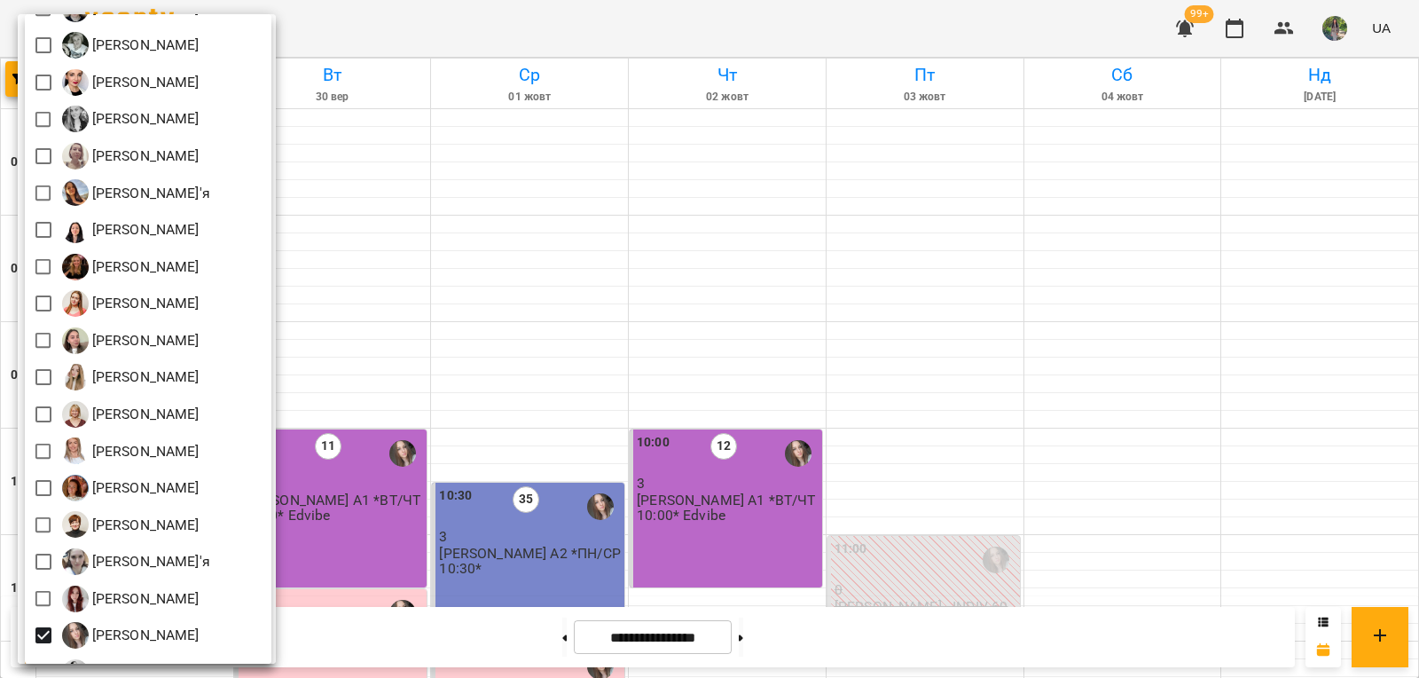
scroll to position [266, 0]
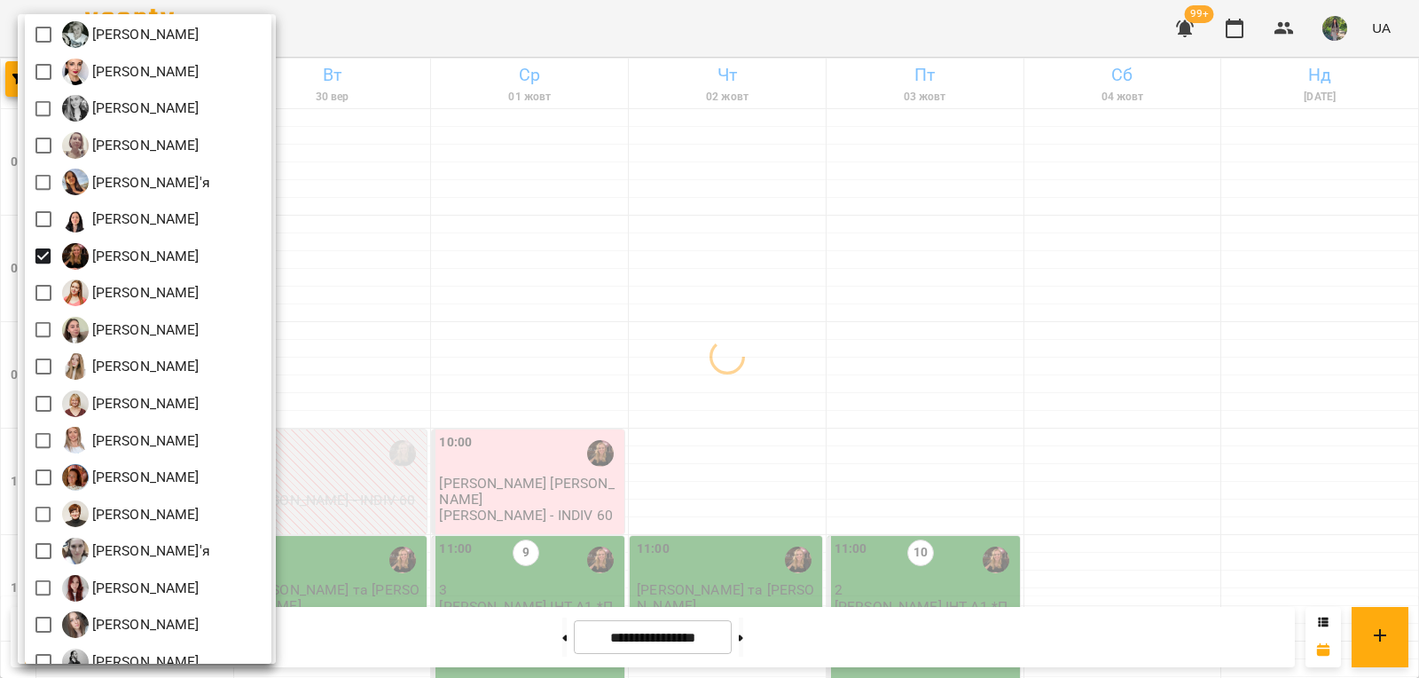
click at [648, 492] on div at bounding box center [709, 339] width 1419 height 678
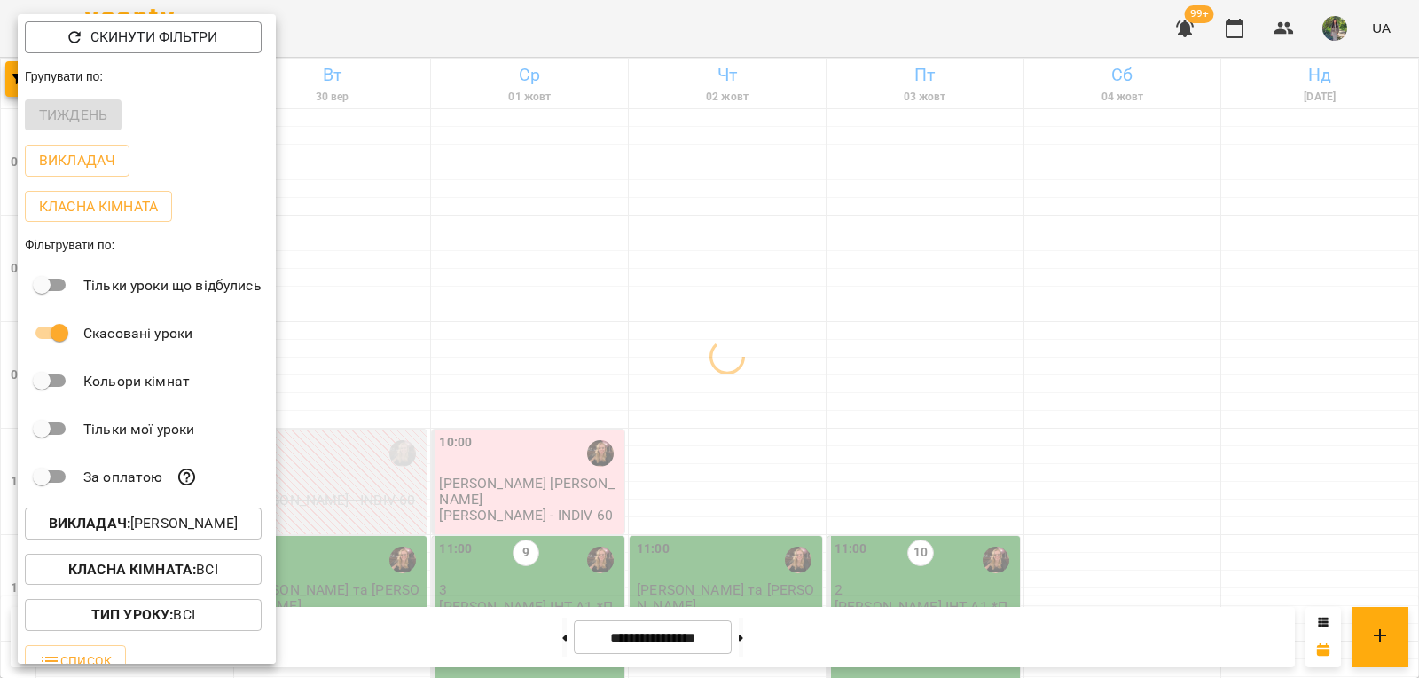
click at [344, 416] on div at bounding box center [709, 339] width 1419 height 678
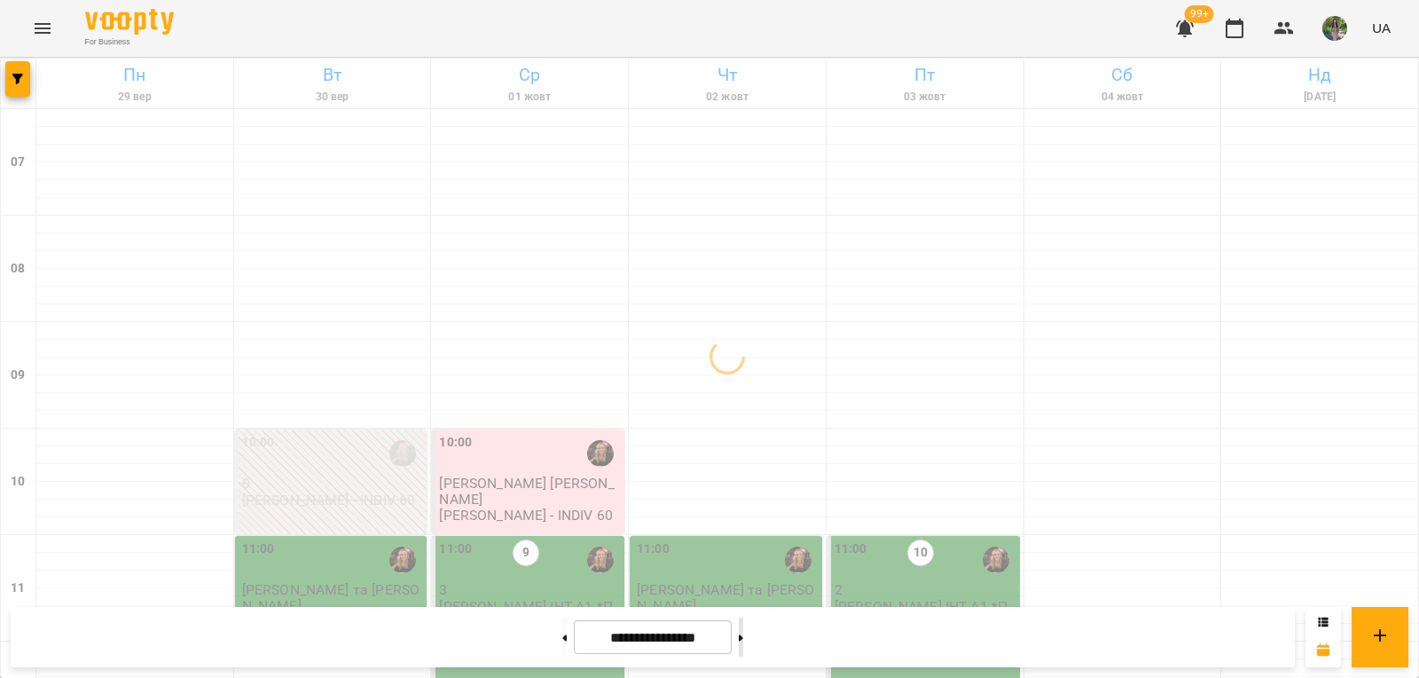
click at [743, 637] on button at bounding box center [741, 636] width 4 height 39
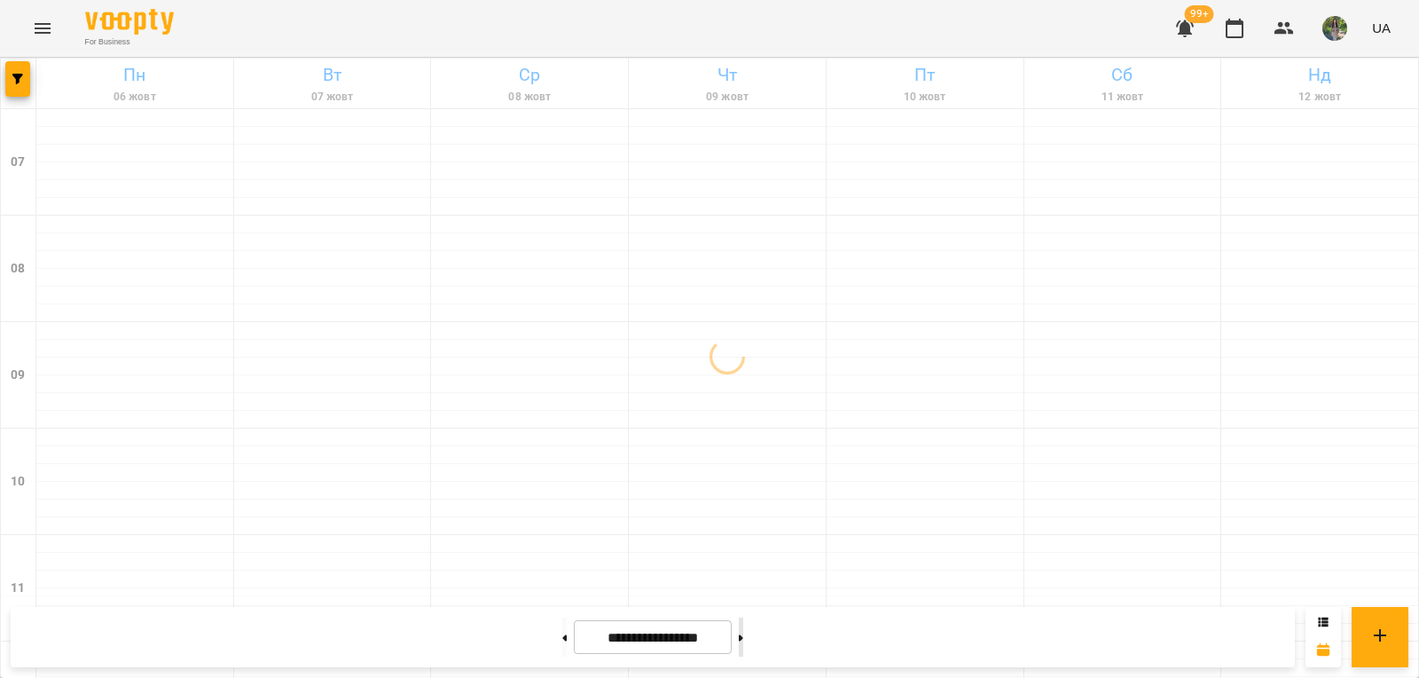
click at [743, 634] on button at bounding box center [741, 636] width 4 height 39
type input "**********"
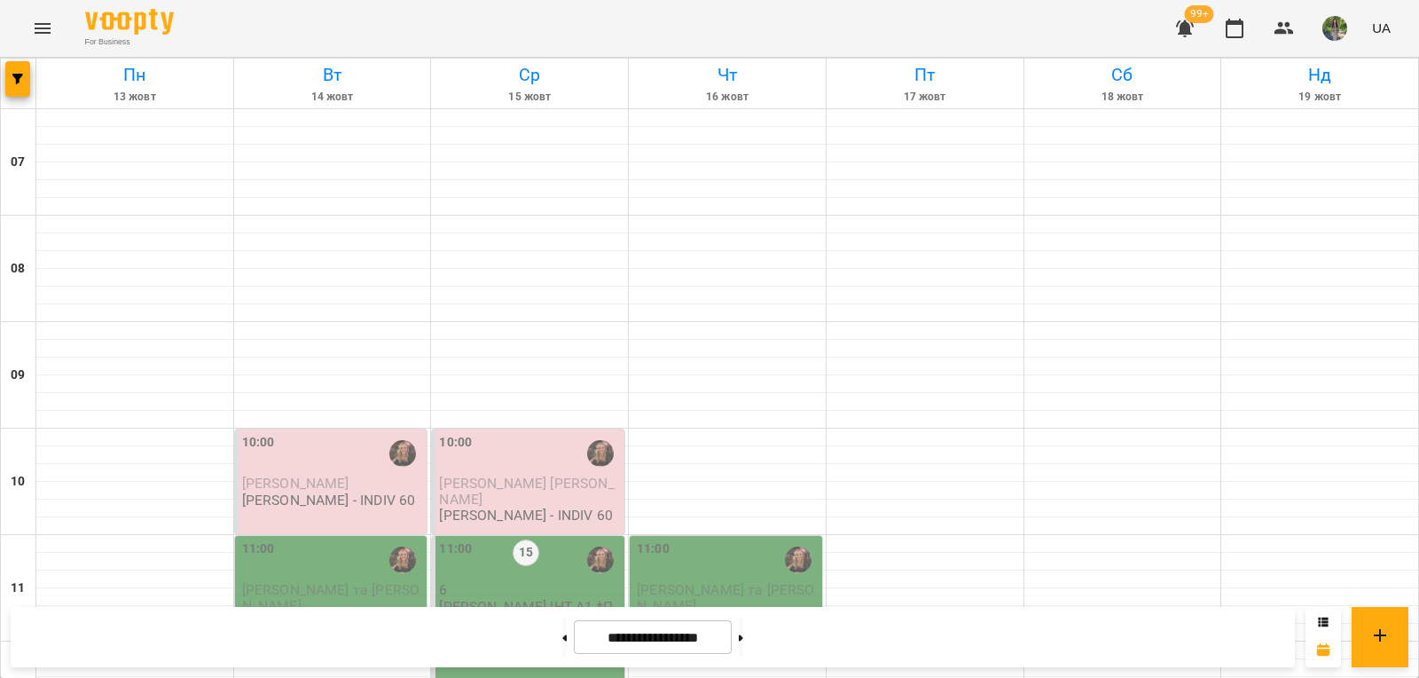
scroll to position [521, 0]
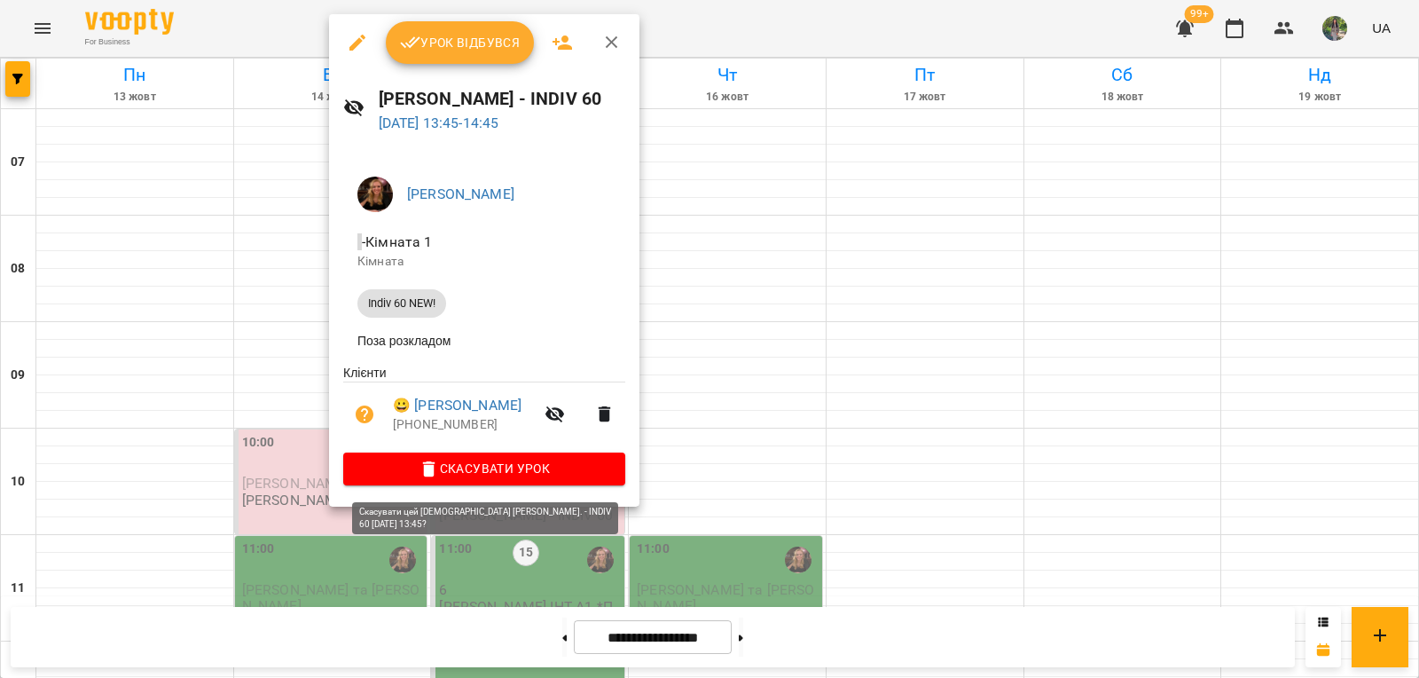
click at [531, 479] on span "Скасувати Урок" at bounding box center [484, 468] width 254 height 21
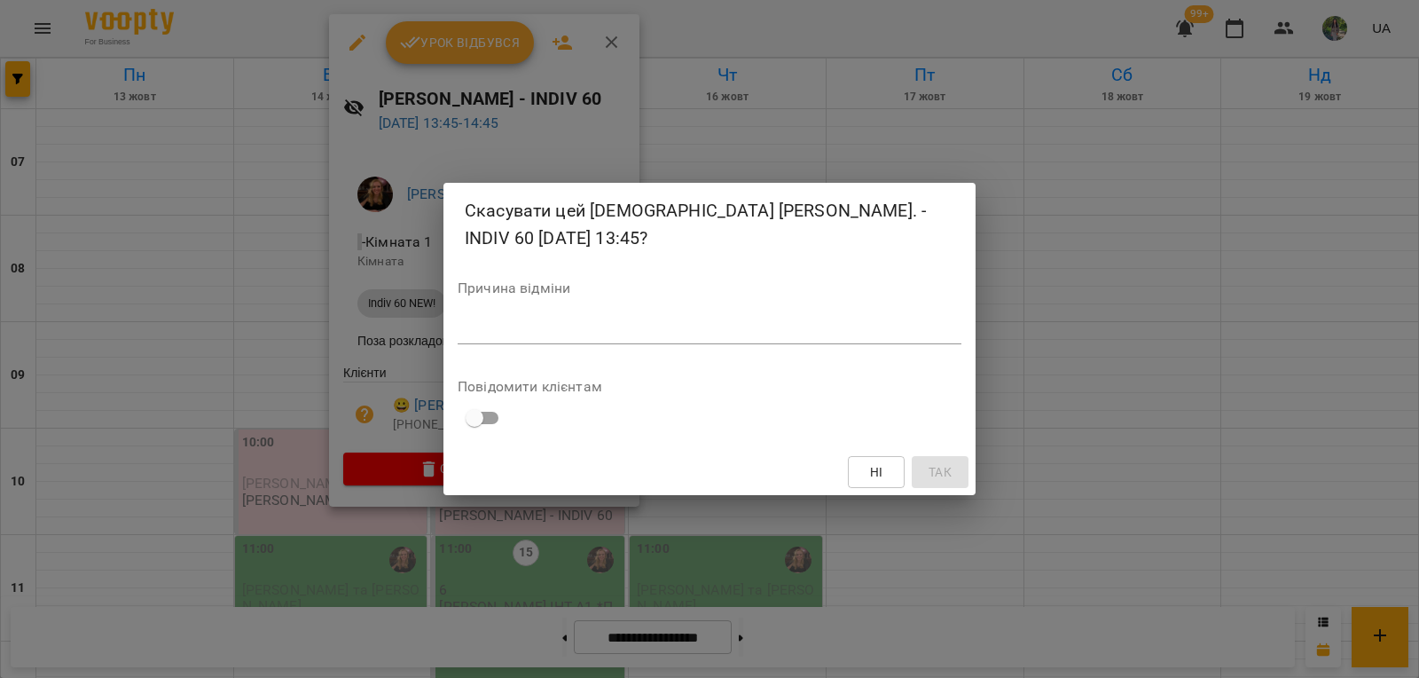
drag, startPoint x: 753, startPoint y: 326, endPoint x: 745, endPoint y: 332, distance: 10.1
click at [752, 326] on textarea at bounding box center [710, 329] width 504 height 17
type textarea "*******"
click at [940, 461] on span "Так" at bounding box center [940, 471] width 23 height 21
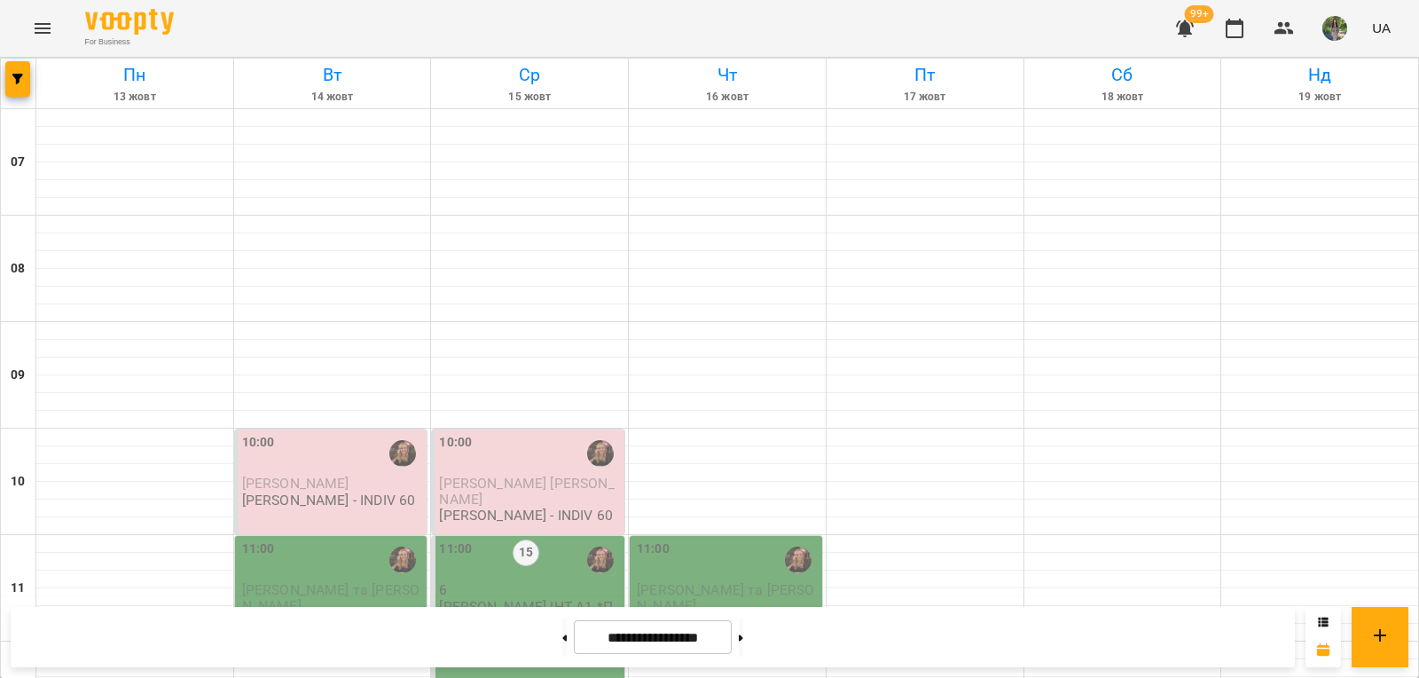
click at [3, 97] on div at bounding box center [18, 84] width 35 height 50
click at [12, 81] on span "button" at bounding box center [17, 79] width 25 height 11
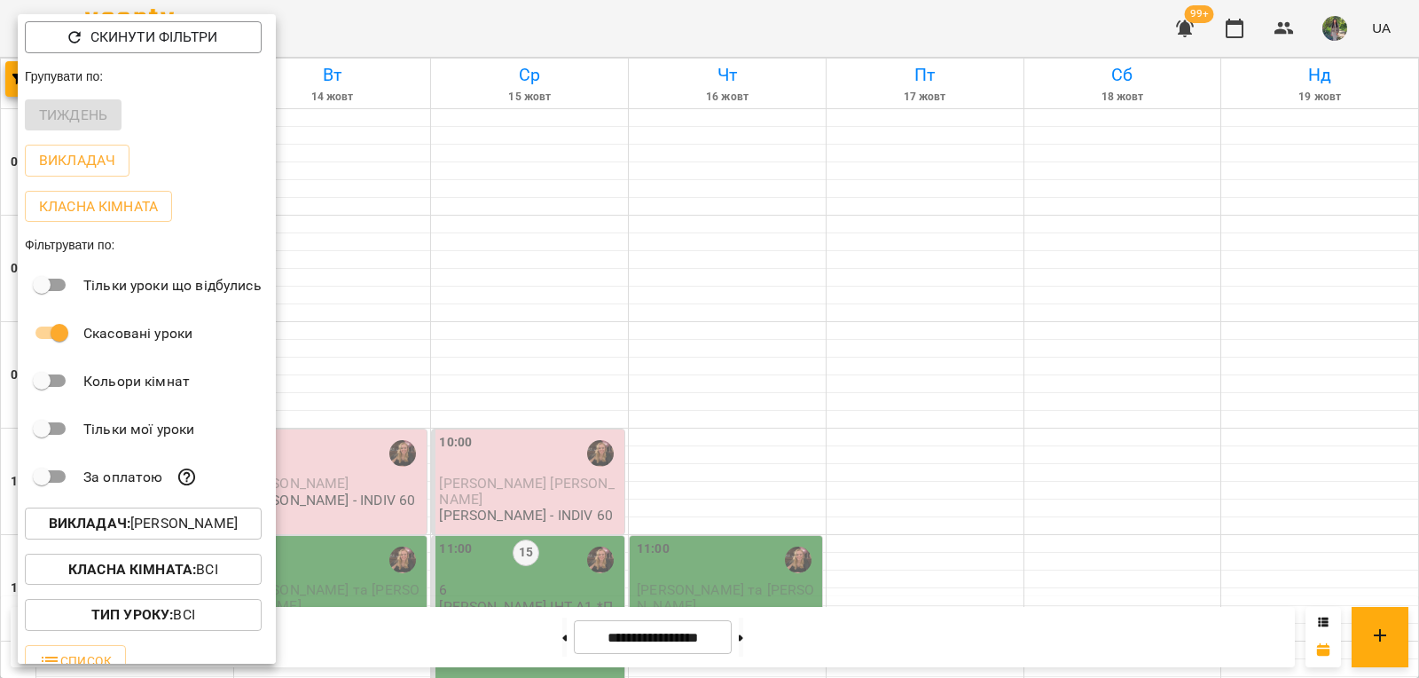
click at [206, 524] on p "Викладач : Завада Аня" at bounding box center [143, 523] width 189 height 21
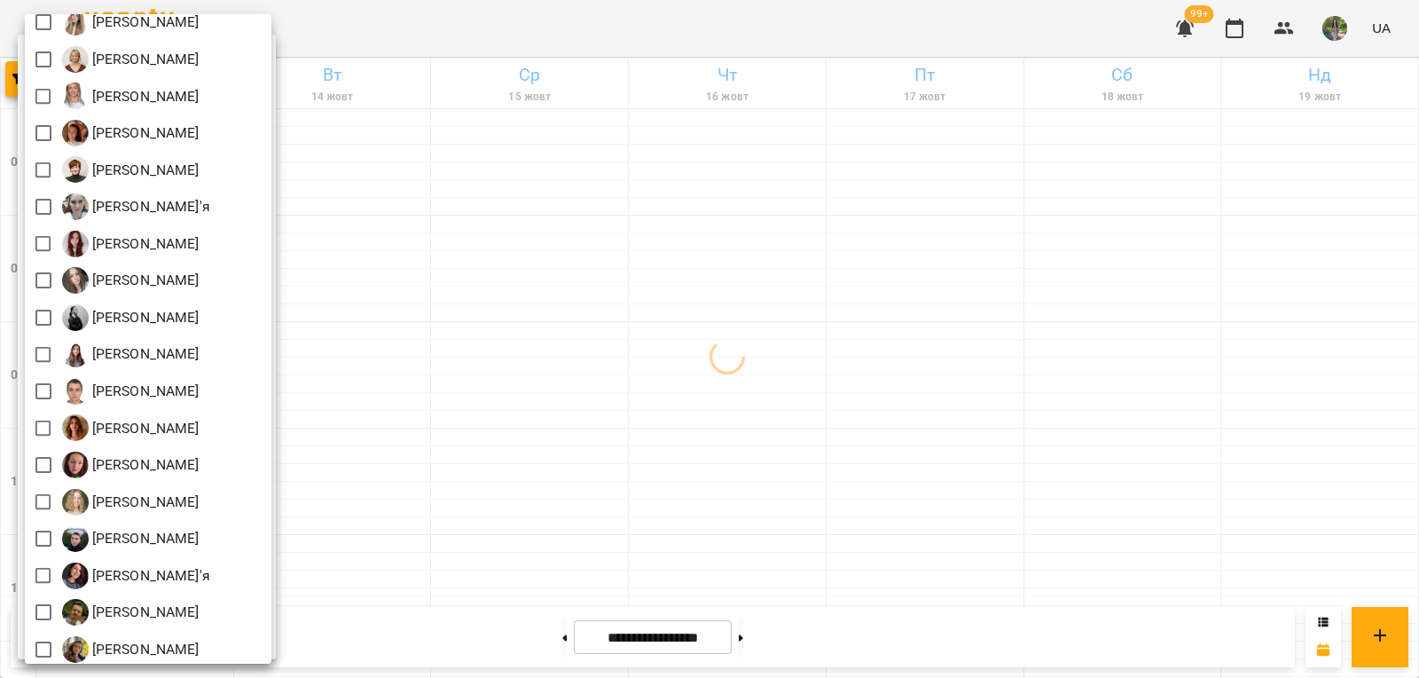
scroll to position [621, 0]
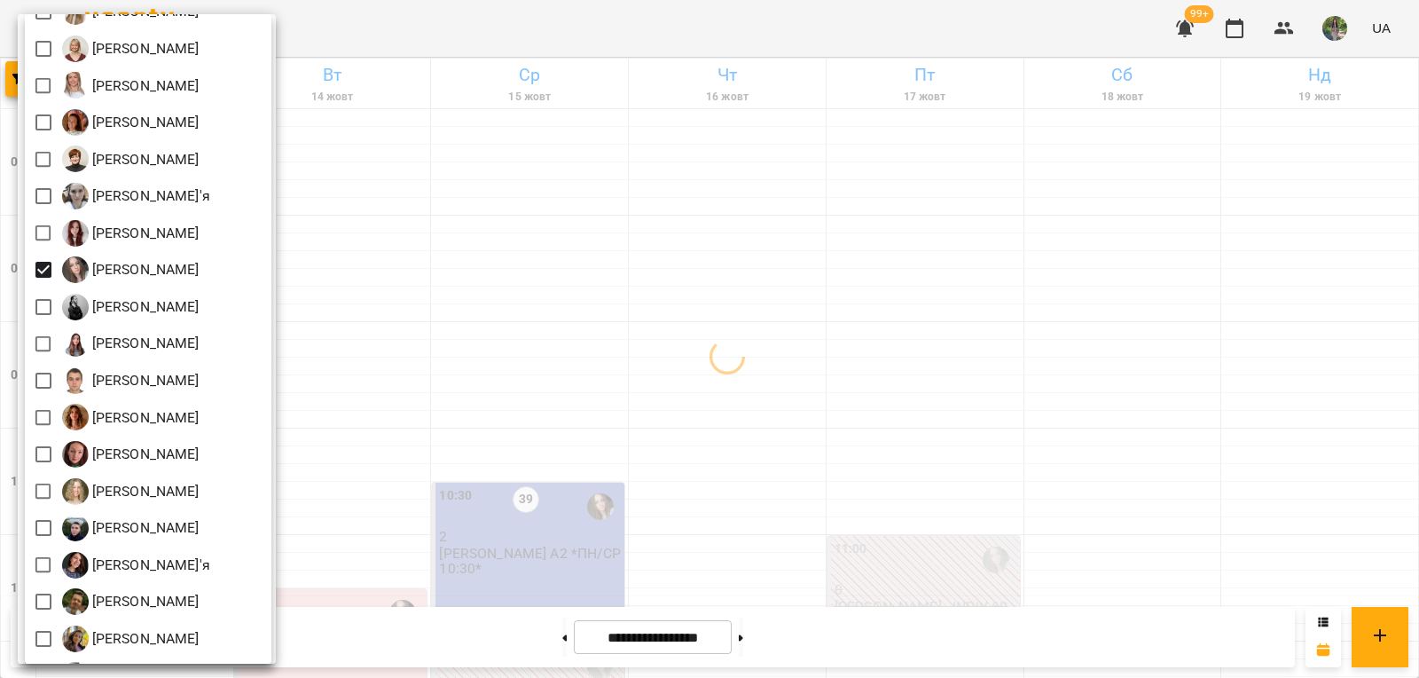
drag, startPoint x: 692, startPoint y: 315, endPoint x: 667, endPoint y: 321, distance: 25.6
click at [688, 317] on div at bounding box center [709, 339] width 1419 height 678
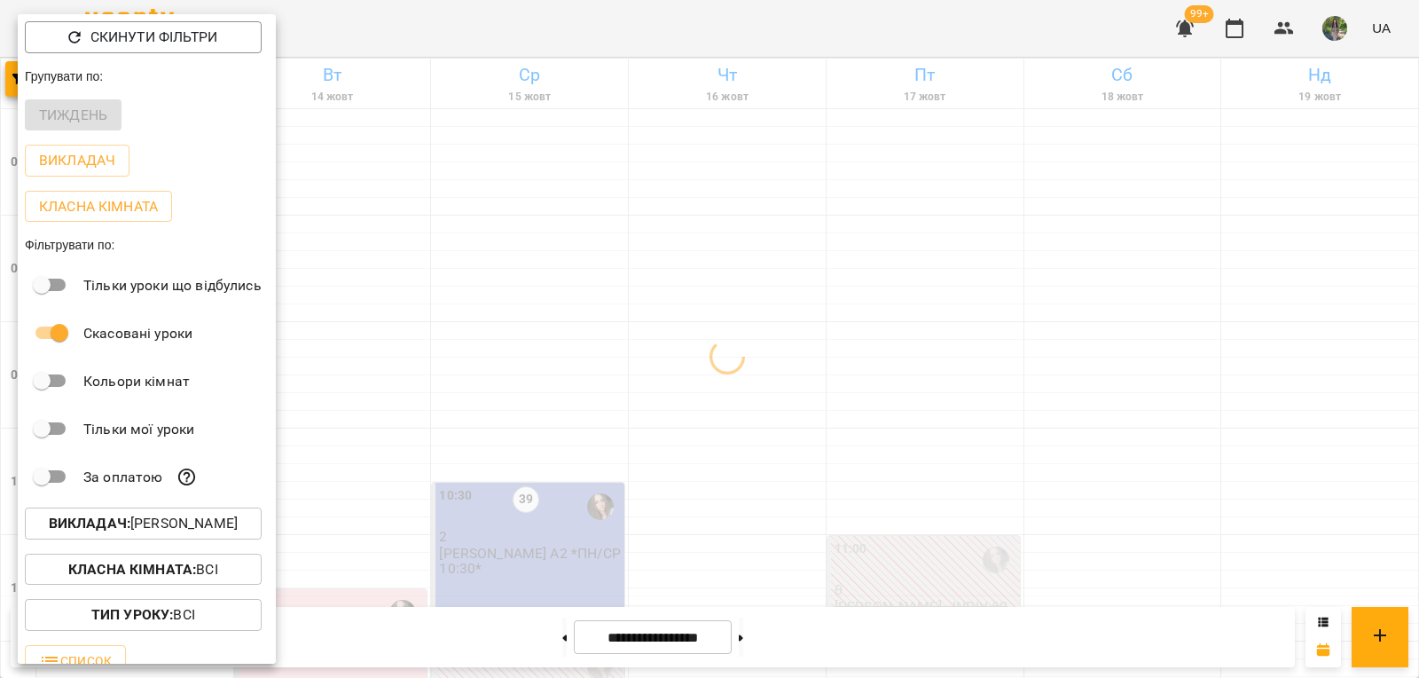
drag, startPoint x: 523, startPoint y: 340, endPoint x: 513, endPoint y: 345, distance: 11.9
click at [388, 466] on div at bounding box center [709, 339] width 1419 height 678
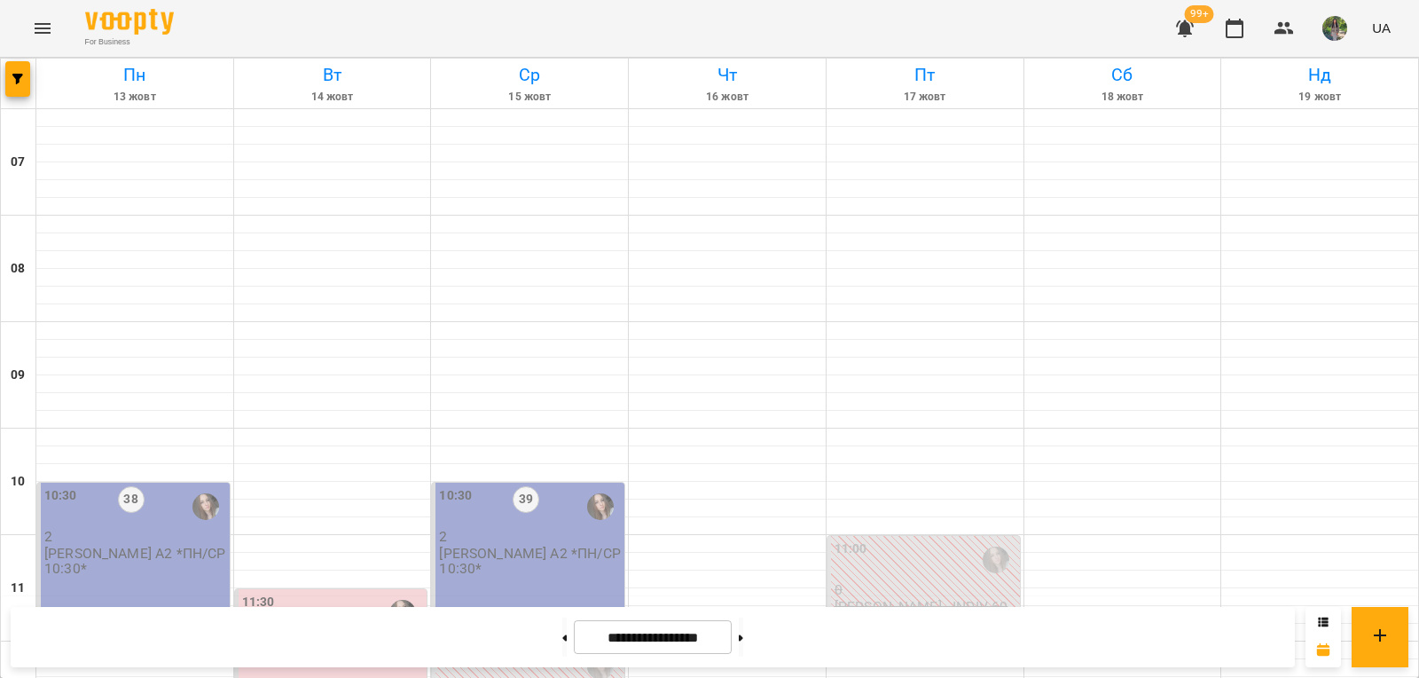
scroll to position [255, 0]
click at [342, 593] on div "11:30" at bounding box center [333, 613] width 182 height 41
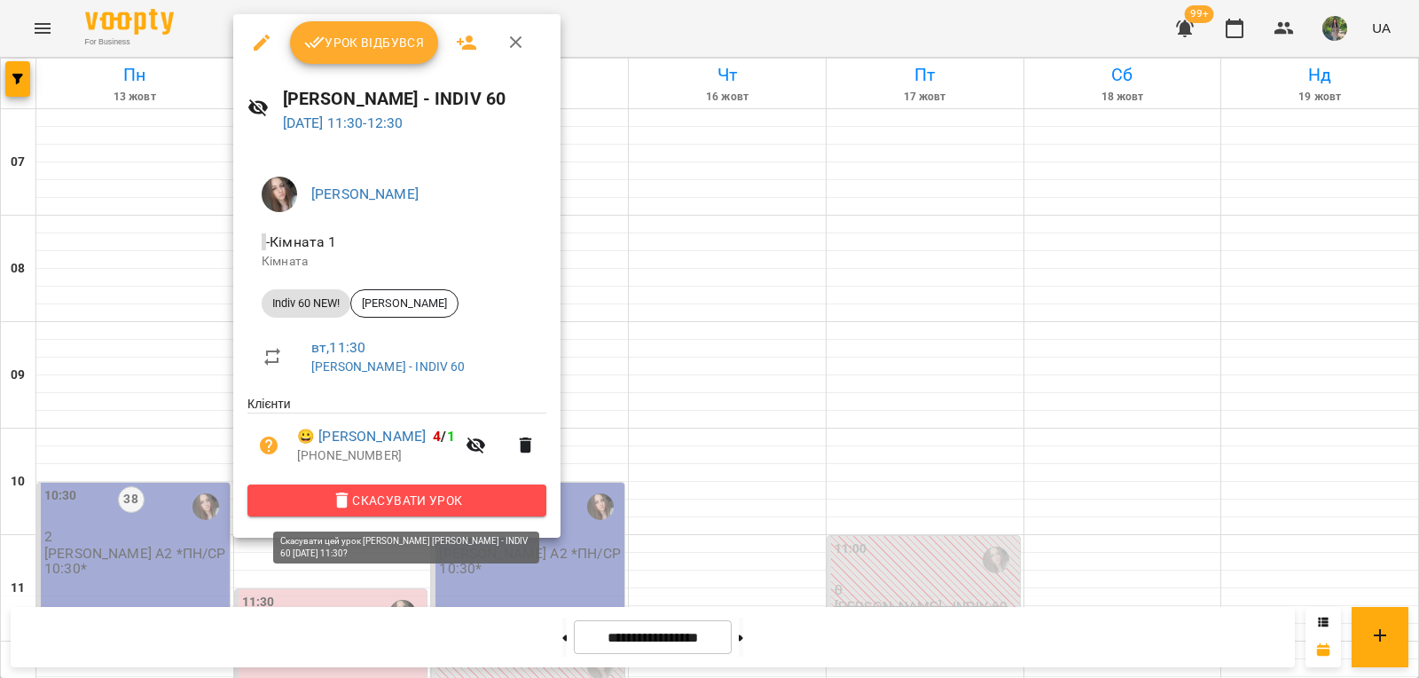
click at [414, 501] on span "Скасувати Урок" at bounding box center [397, 500] width 271 height 21
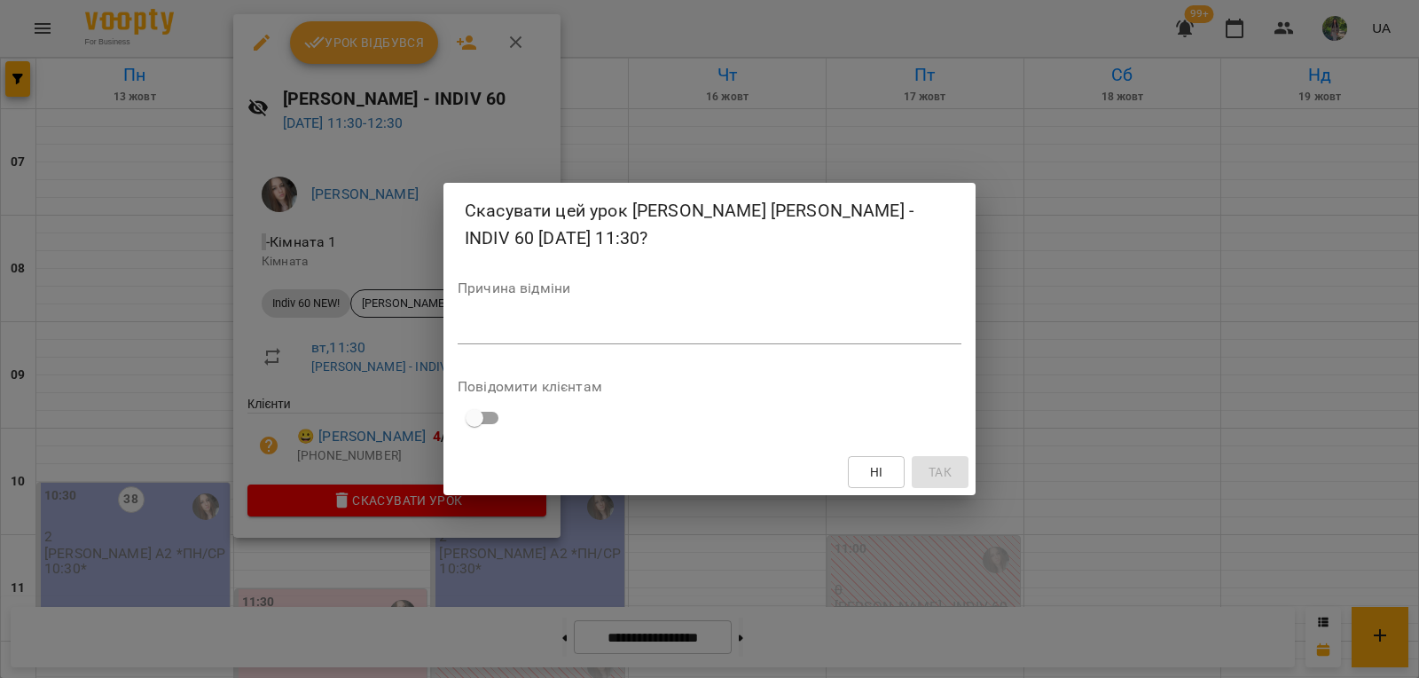
click at [525, 318] on div "*" at bounding box center [710, 330] width 504 height 28
type textarea "*******"
click at [929, 476] on span "Так" at bounding box center [940, 471] width 23 height 21
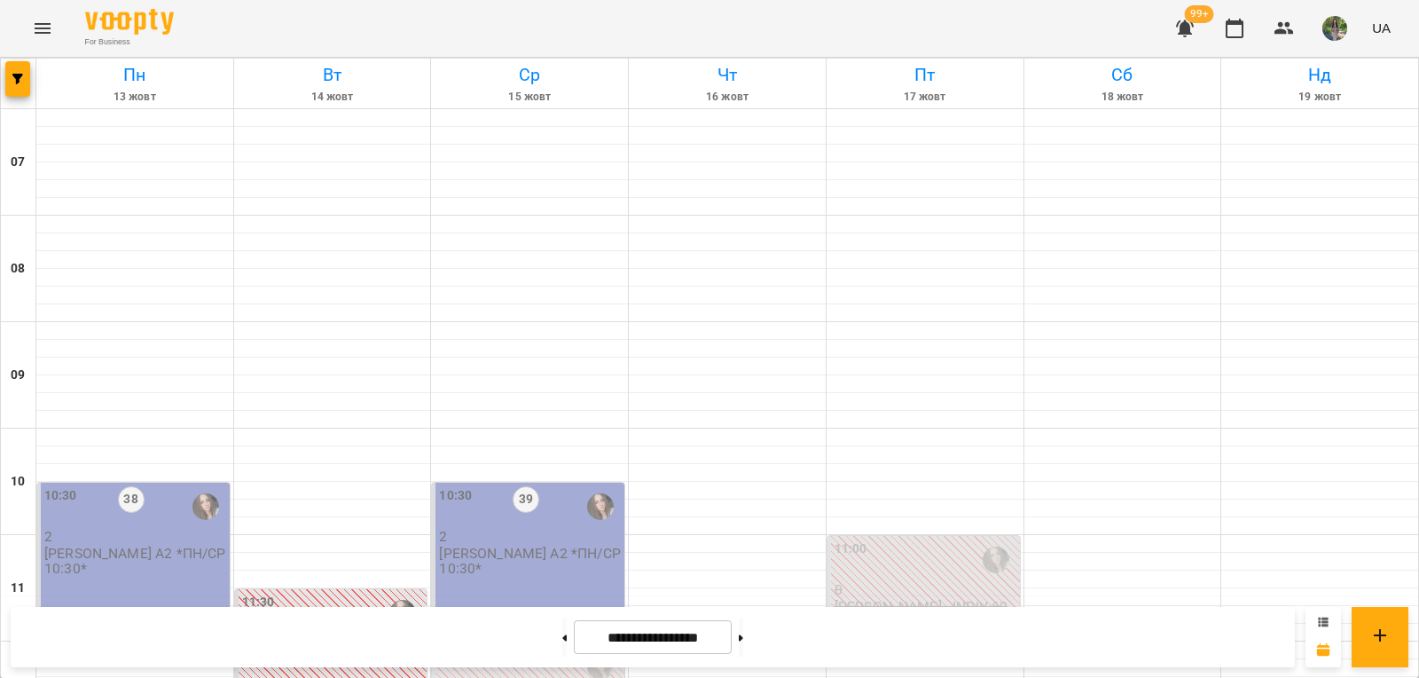
click at [1323, 622] on icon at bounding box center [1324, 620] width 10 height 9
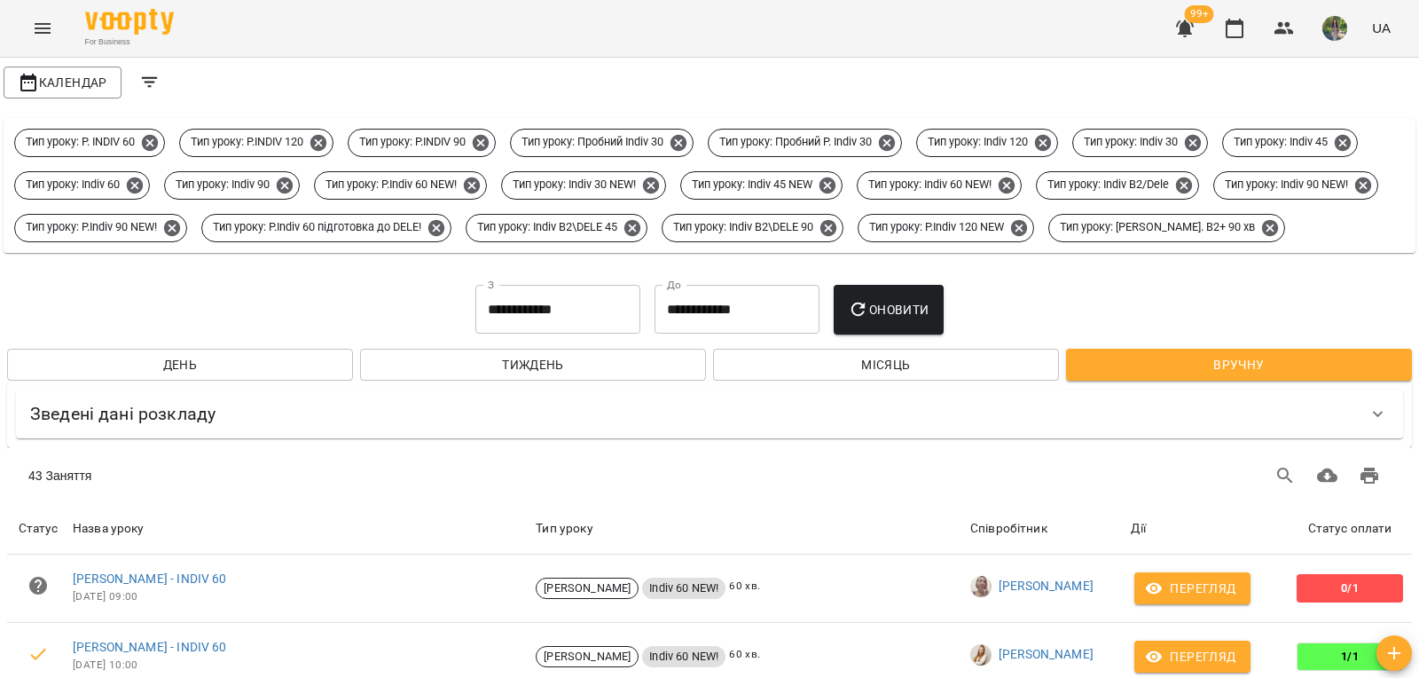
click at [513, 329] on input "**********" at bounding box center [557, 310] width 165 height 50
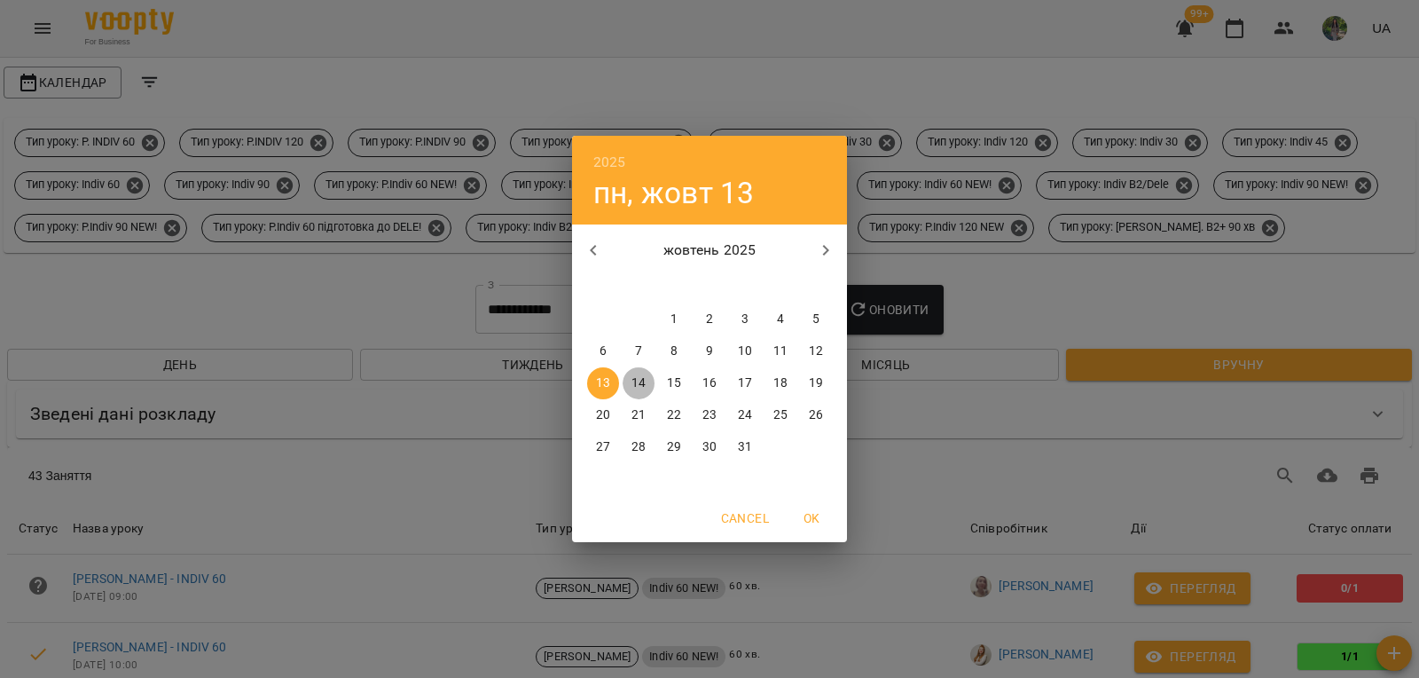
click at [630, 380] on span "14" at bounding box center [639, 383] width 32 height 18
type input "**********"
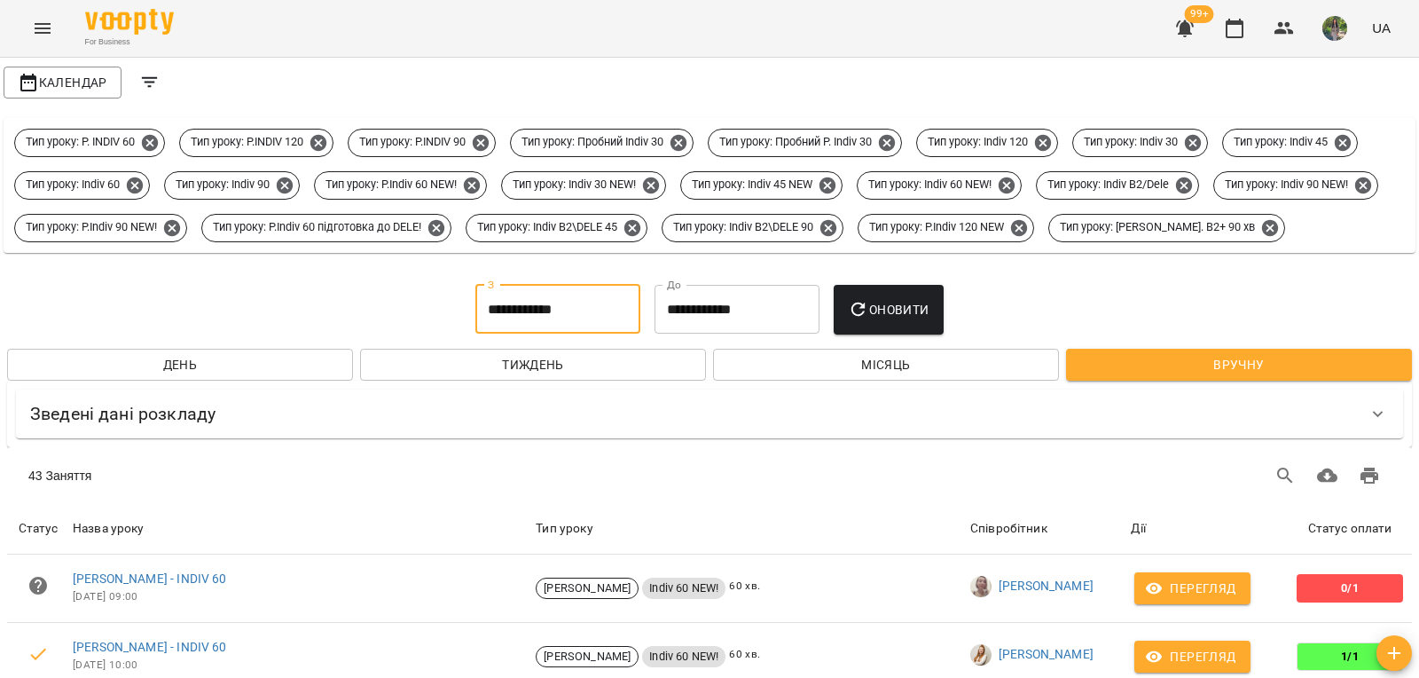
click at [770, 334] on input "**********" at bounding box center [737, 310] width 165 height 50
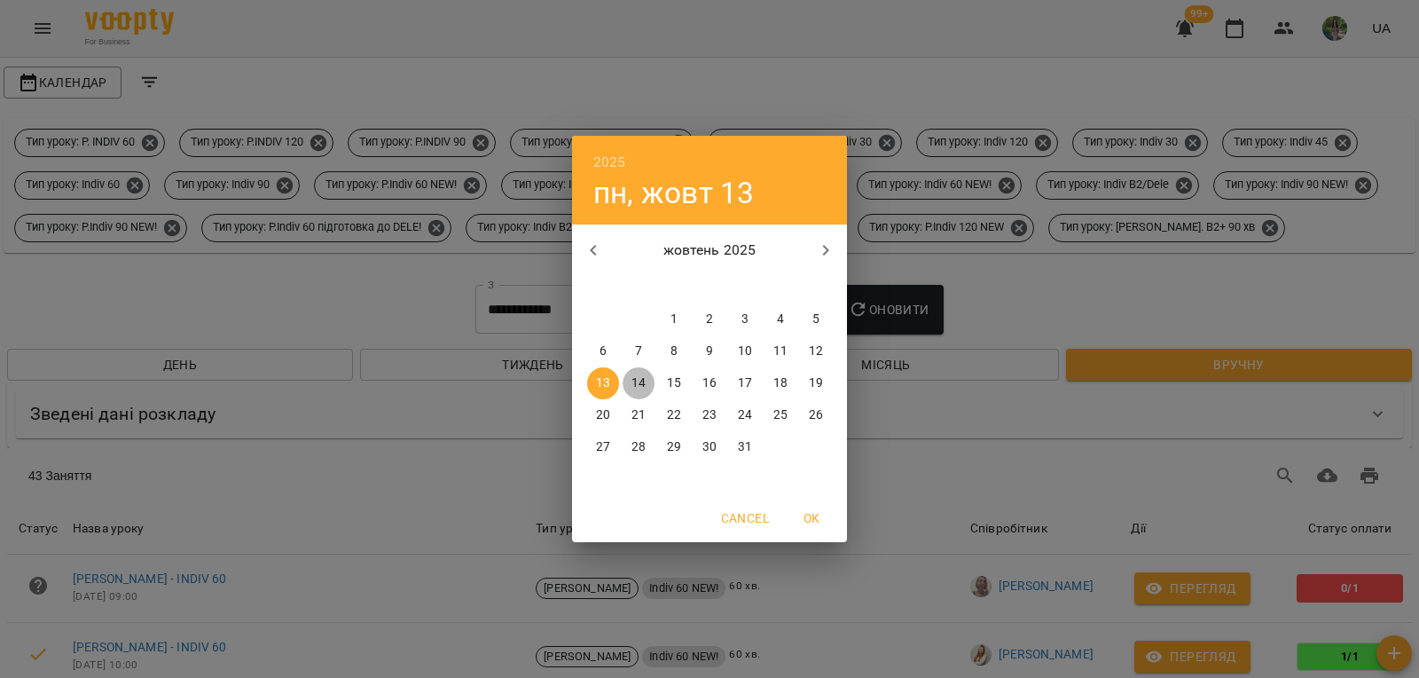
click at [639, 383] on p "14" at bounding box center [639, 383] width 14 height 18
type input "**********"
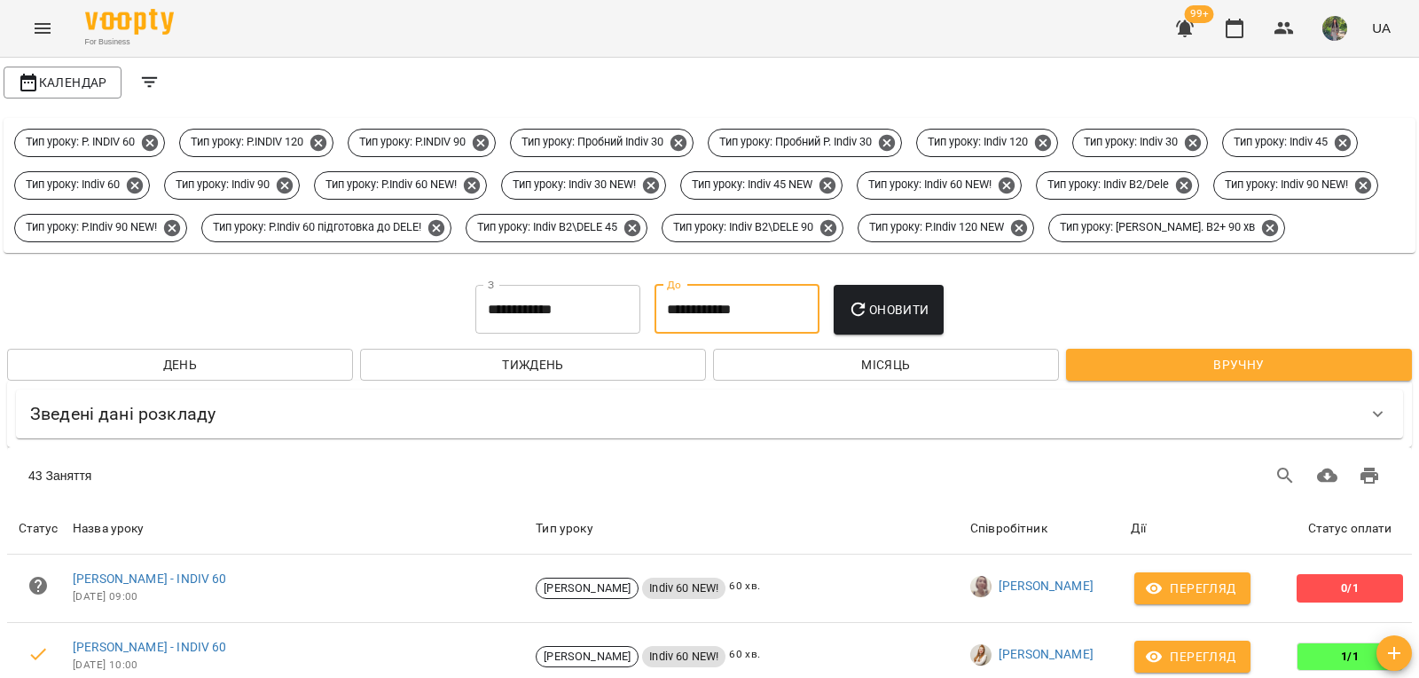
drag, startPoint x: 918, startPoint y: 364, endPoint x: 897, endPoint y: 373, distance: 23.4
click at [909, 334] on button "Оновити" at bounding box center [888, 310] width 109 height 50
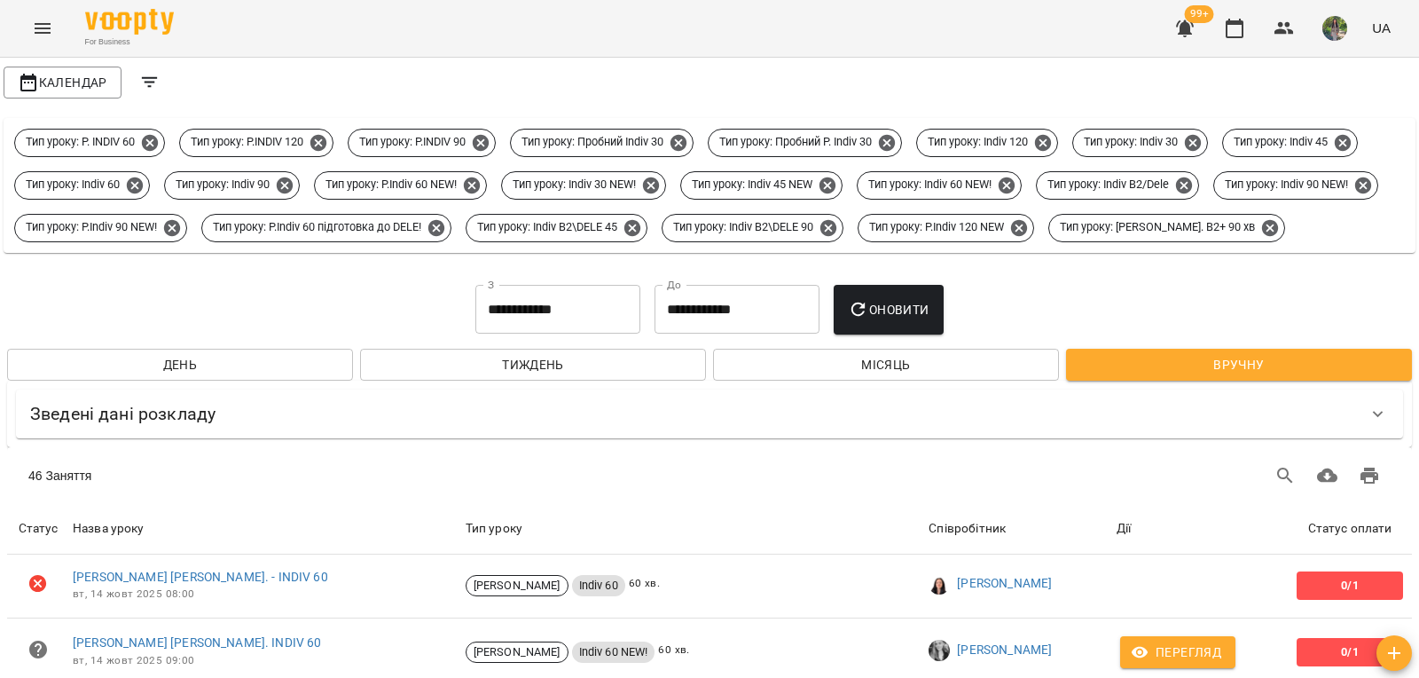
scroll to position [444, 0]
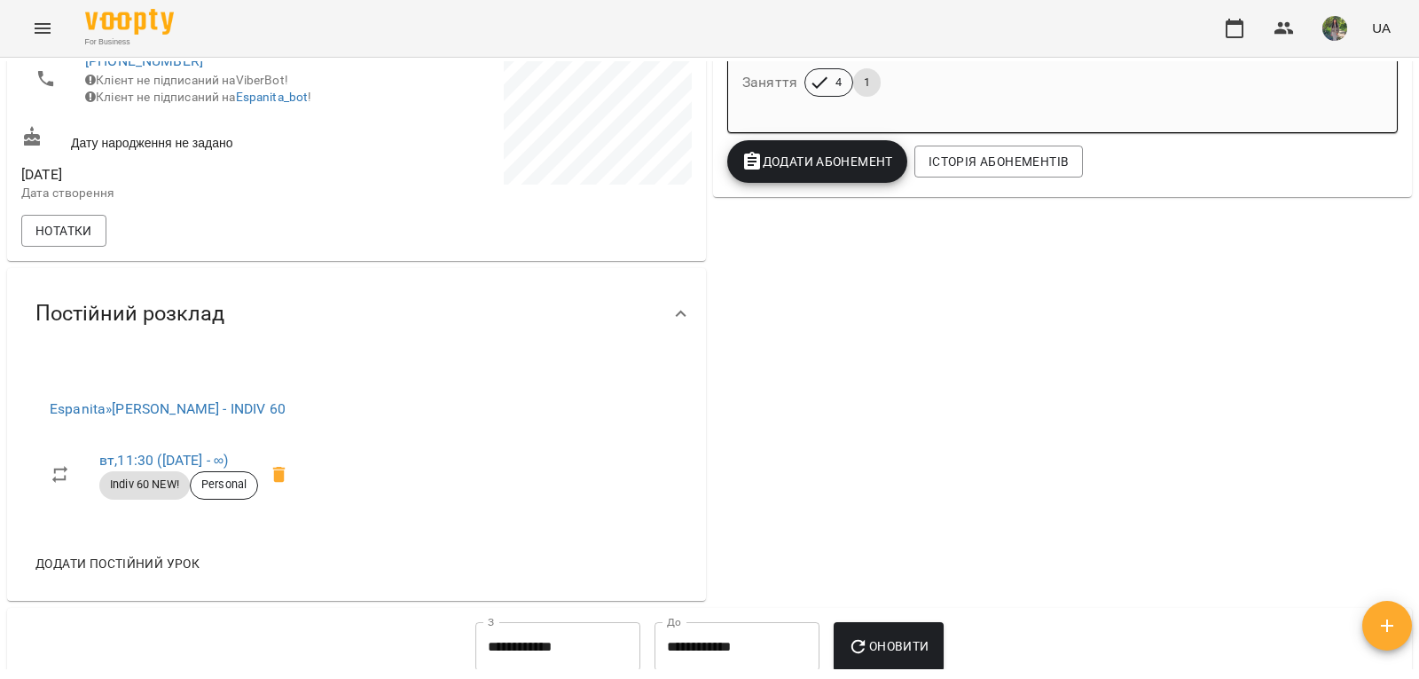
scroll to position [459, 0]
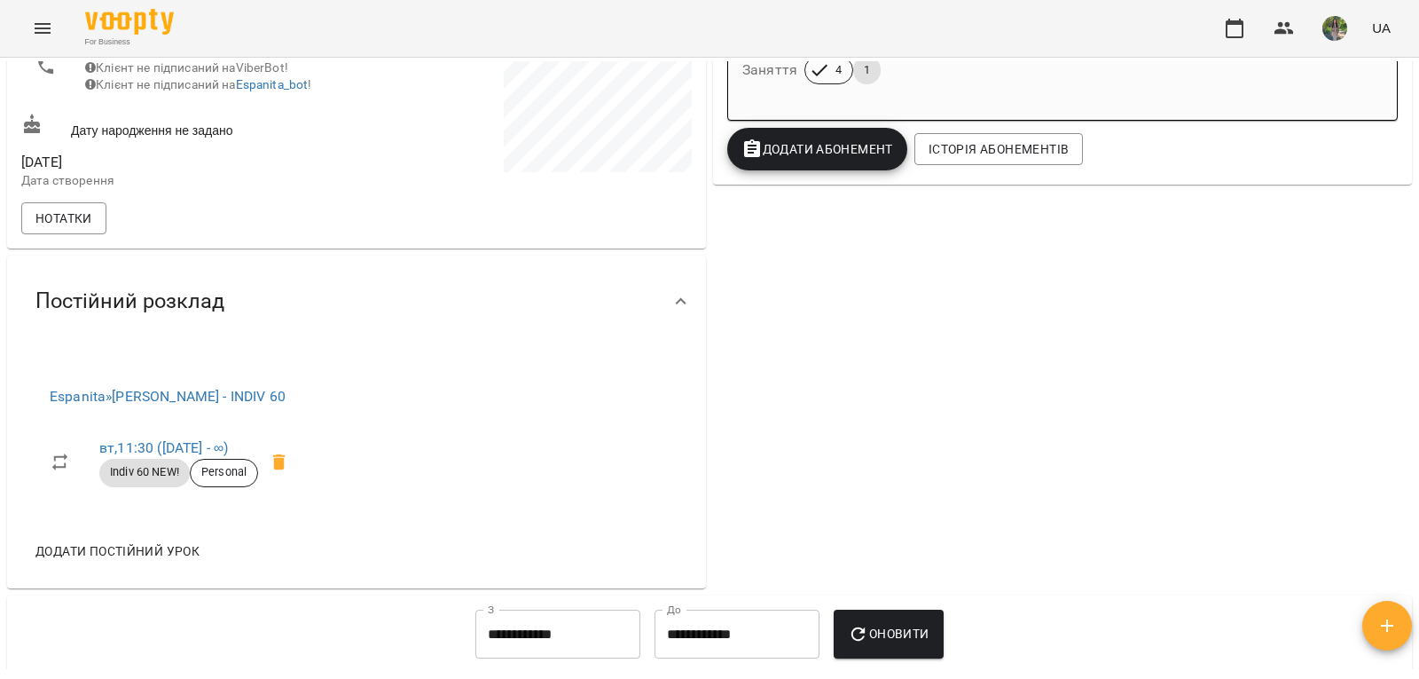
click at [1418, 266] on div "**********" at bounding box center [709, 397] width 1419 height 679
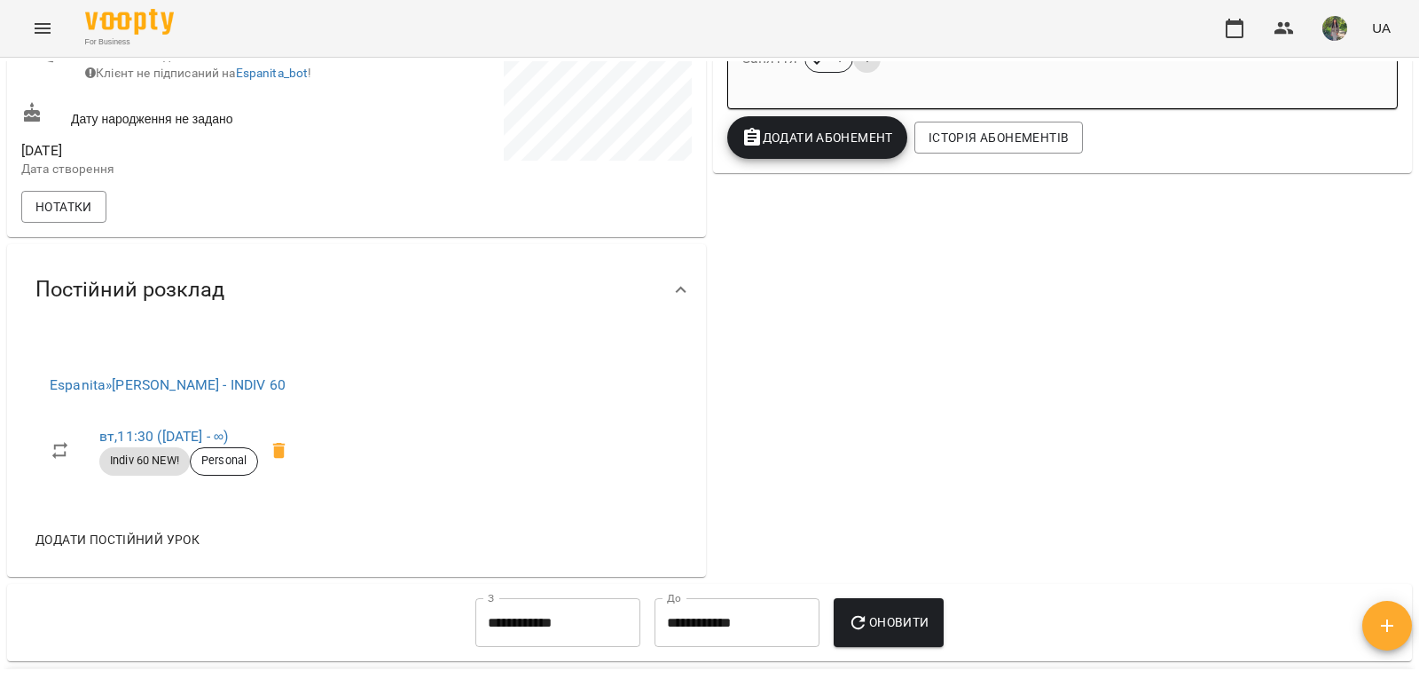
click at [701, 522] on div "Постійний розклад Espanita » Міхайленко Ю. - INDIV 60 вт , 11:30 (21 лип - ∞) I…" at bounding box center [357, 410] width 706 height 340
drag, startPoint x: 701, startPoint y: 522, endPoint x: 723, endPoint y: 521, distance: 22.2
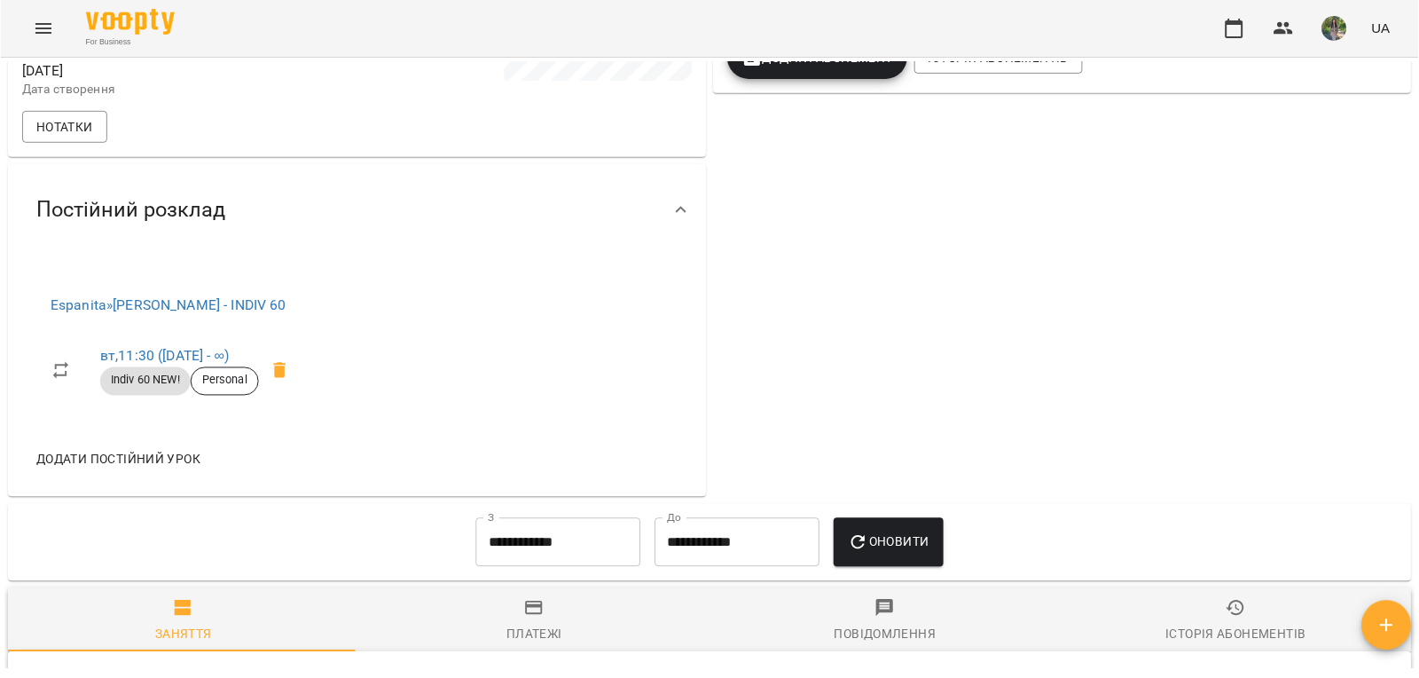
scroll to position [559, 0]
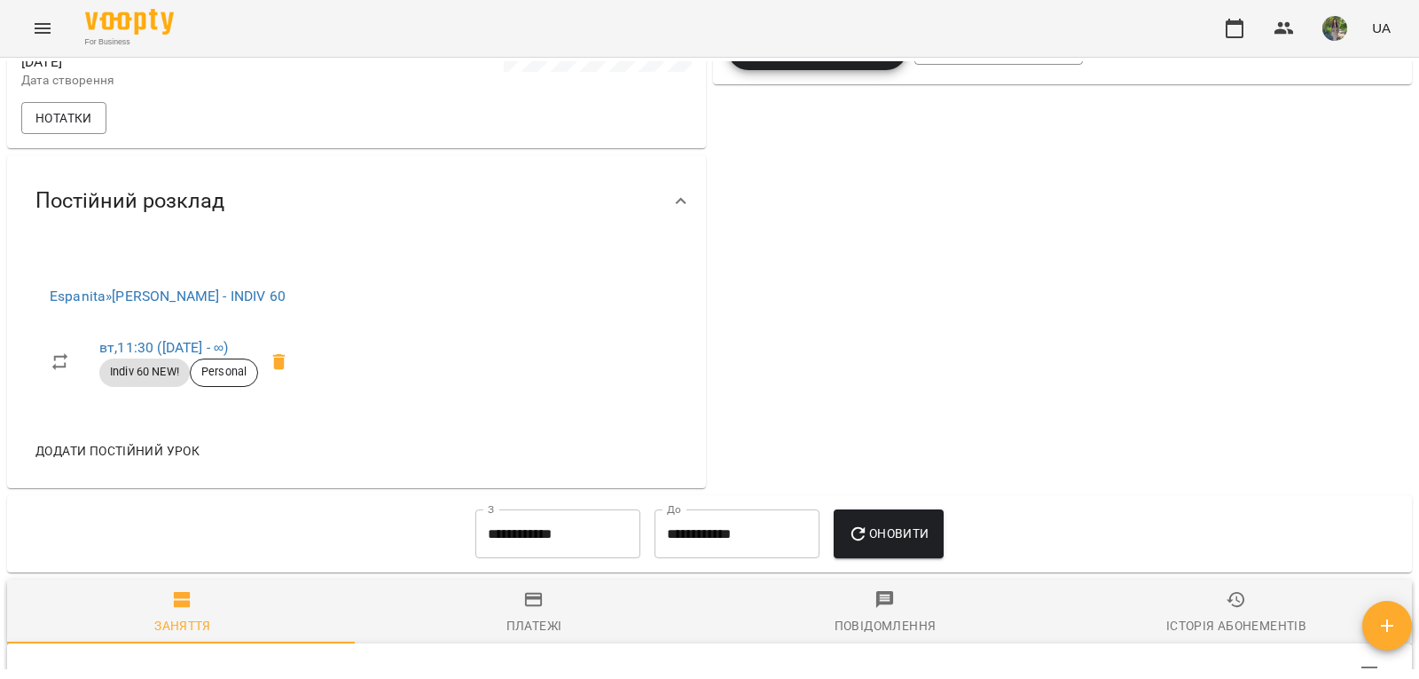
click at [723, 521] on div "**********" at bounding box center [737, 534] width 179 height 64
drag, startPoint x: 723, startPoint y: 521, endPoint x: 84, endPoint y: 561, distance: 639.9
click at [134, 595] on button "Заняття" at bounding box center [182, 611] width 351 height 64
click at [805, 566] on div "**********" at bounding box center [737, 534] width 179 height 64
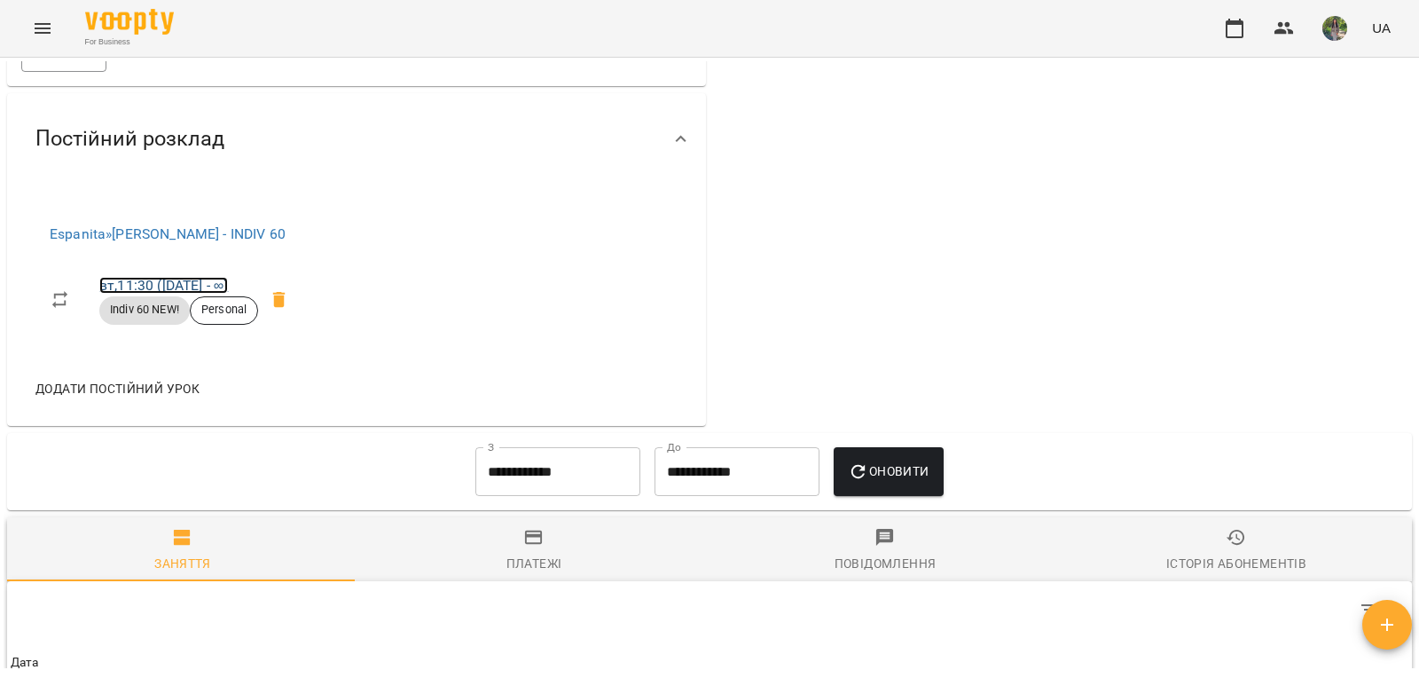
click at [225, 294] on link "вт , 11:30 (21 лип - ∞)" at bounding box center [163, 285] width 129 height 17
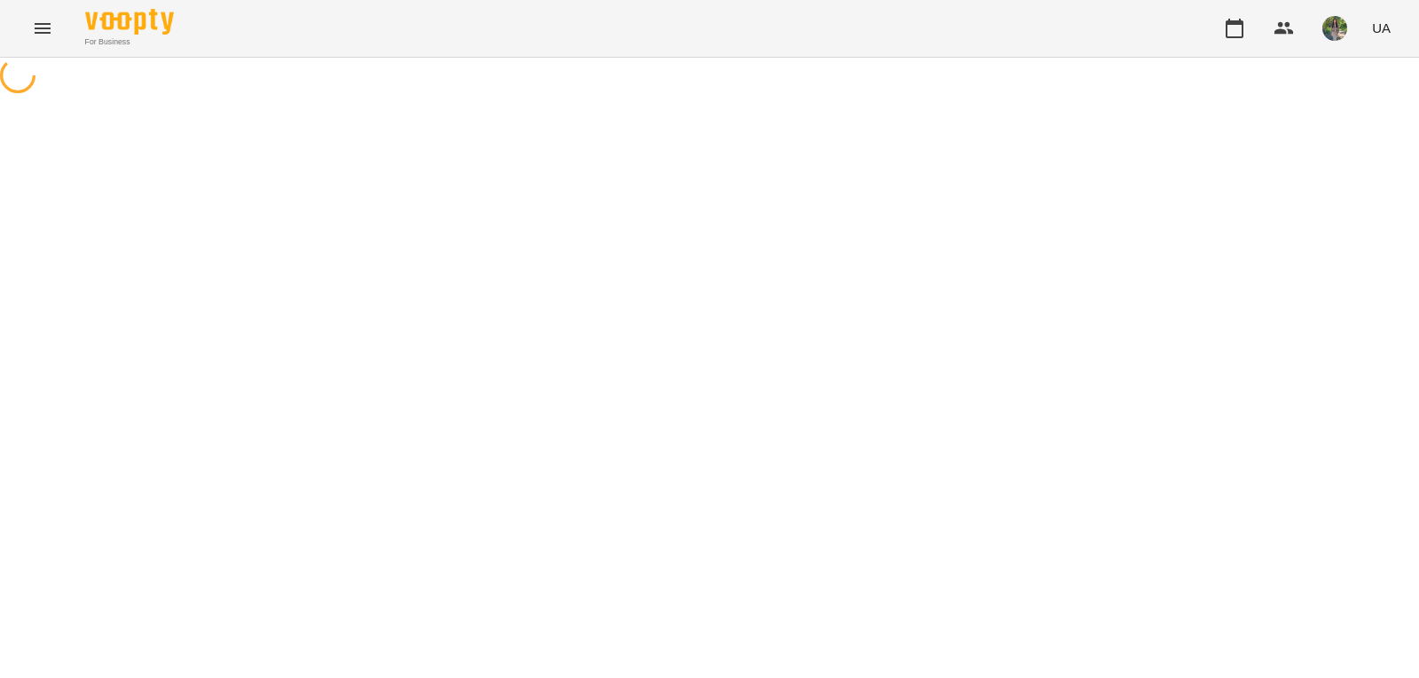
select select "*"
select select "**********"
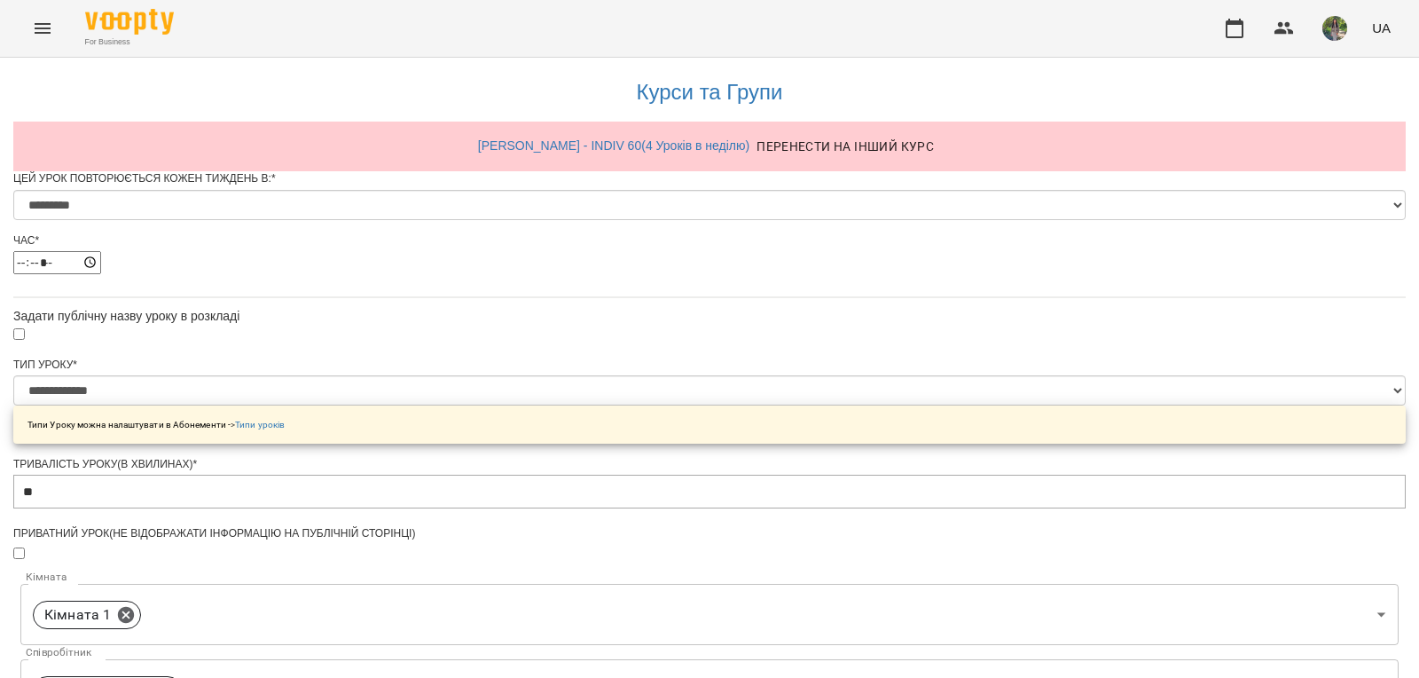
scroll to position [768, 0]
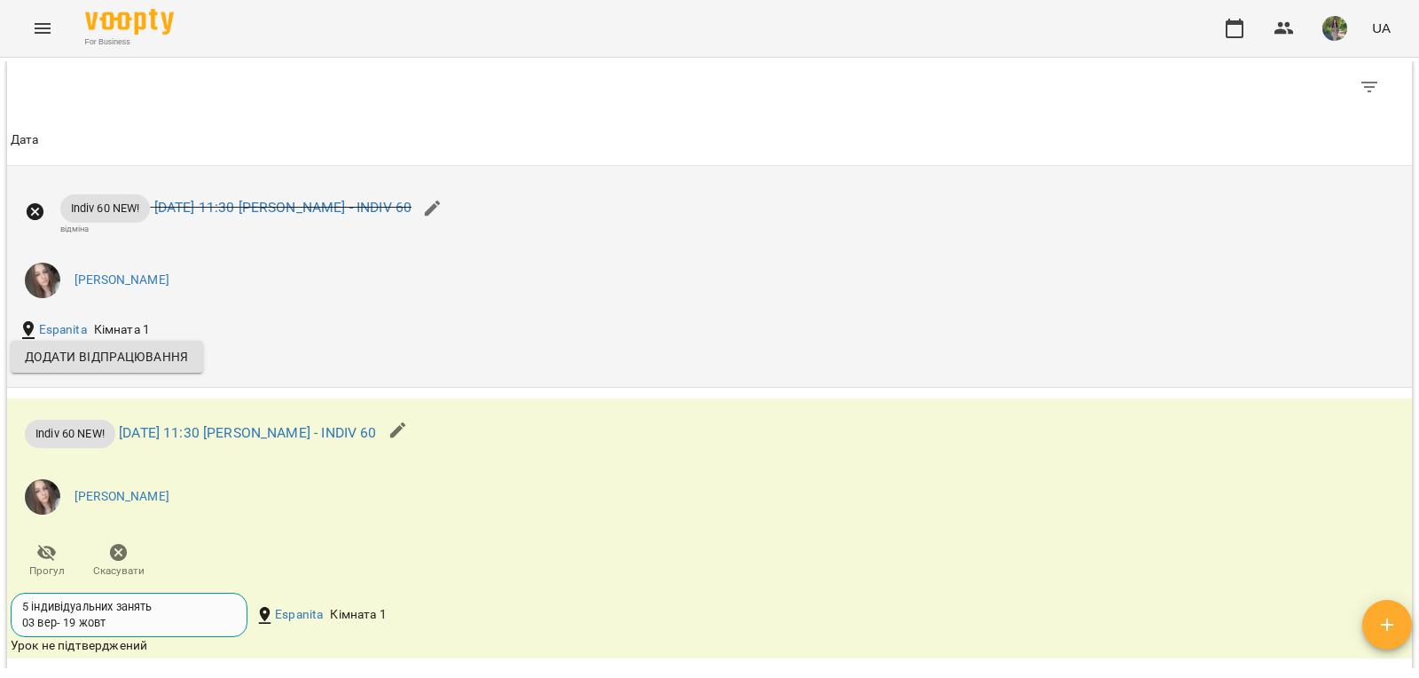
scroll to position [1126, 0]
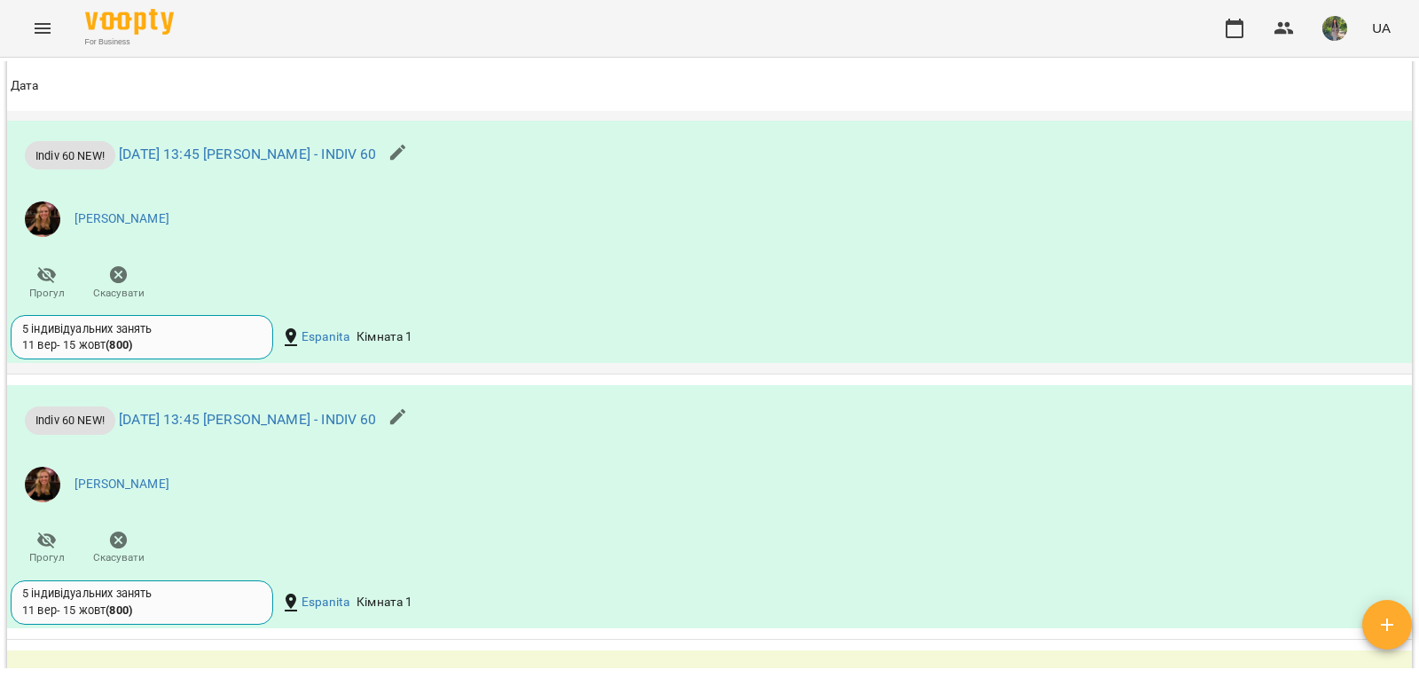
scroll to position [1597, 0]
